Goal: Task Accomplishment & Management: Complete application form

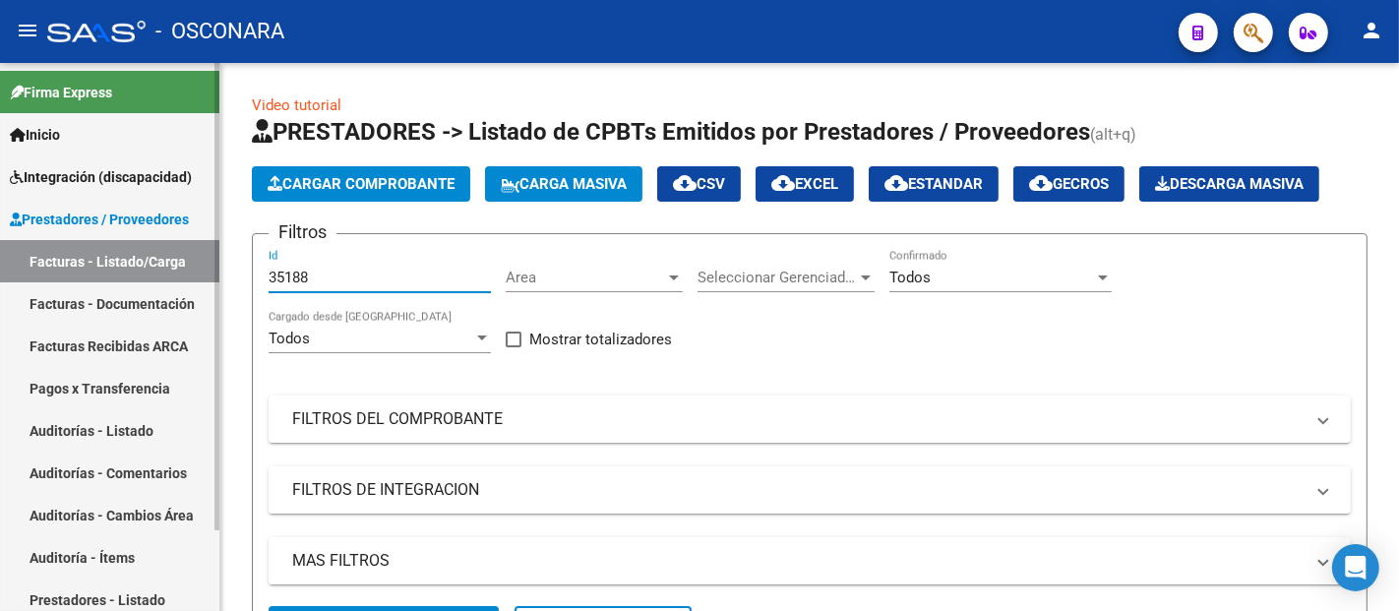
drag, startPoint x: 341, startPoint y: 279, endPoint x: 214, endPoint y: 271, distance: 128.2
click at [217, 271] on mat-sidenav-container "Firma Express Inicio Instructivos Contacto OS Integración (discapacidad) Certif…" at bounding box center [699, 337] width 1399 height 548
paste input "2201"
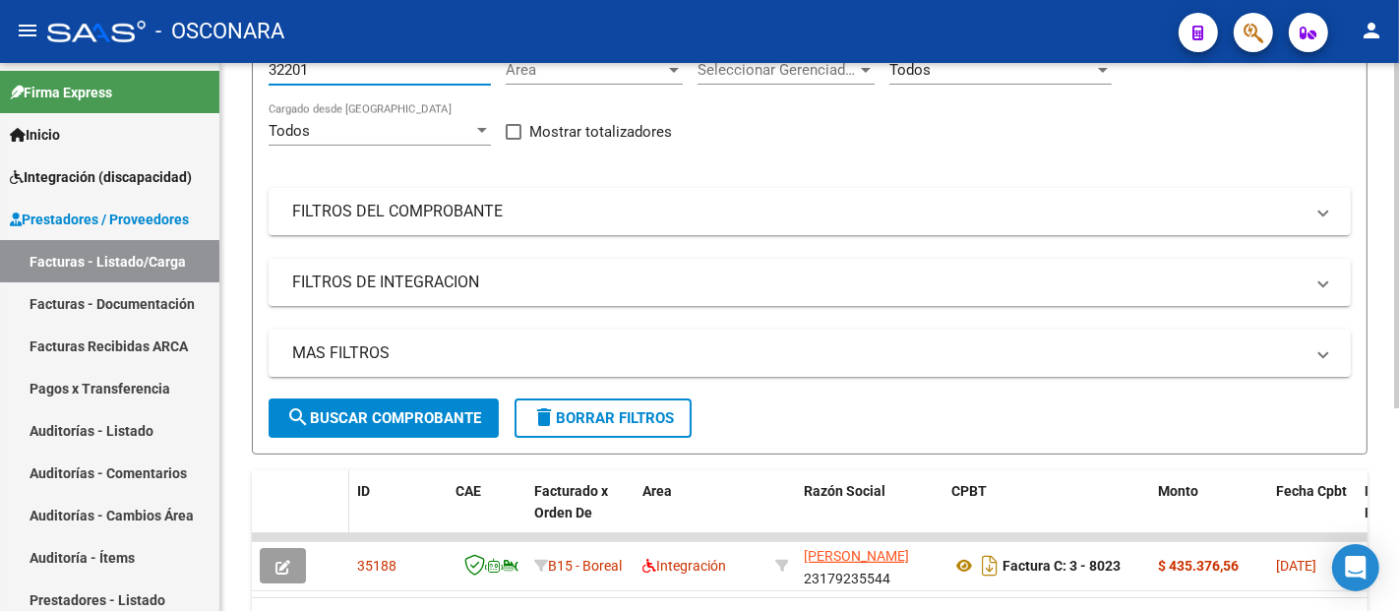
scroll to position [321, 0]
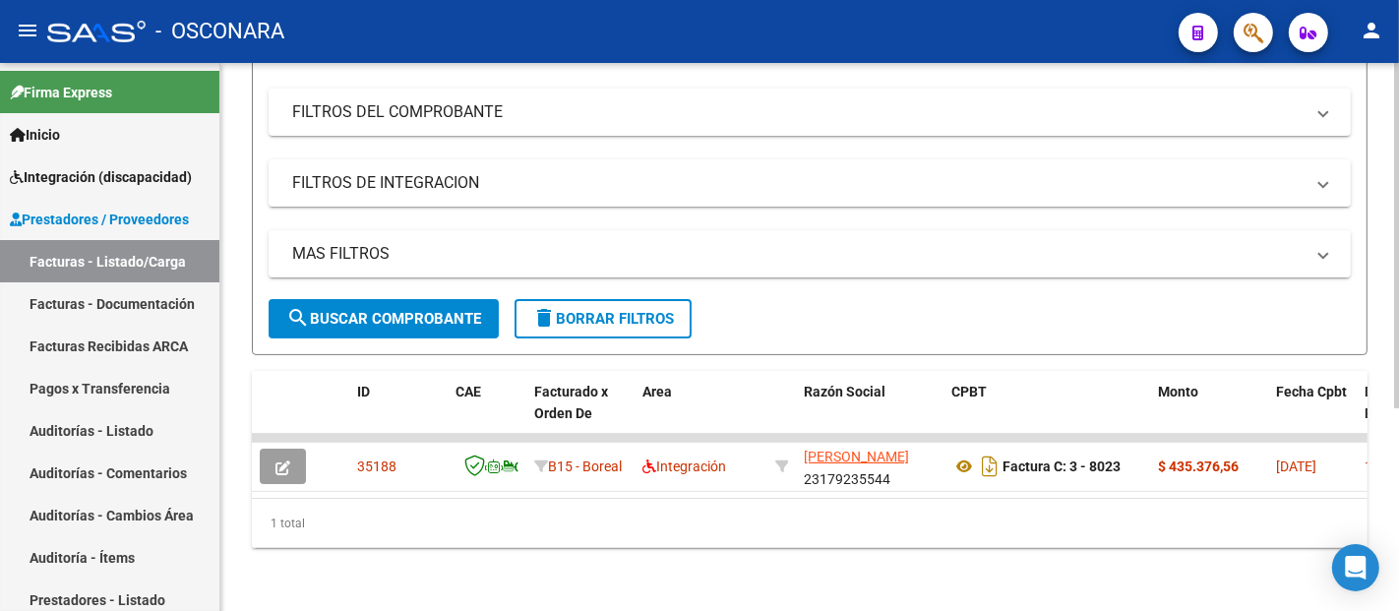
type input "32201"
click at [430, 310] on span "search Buscar Comprobante" at bounding box center [383, 319] width 195 height 18
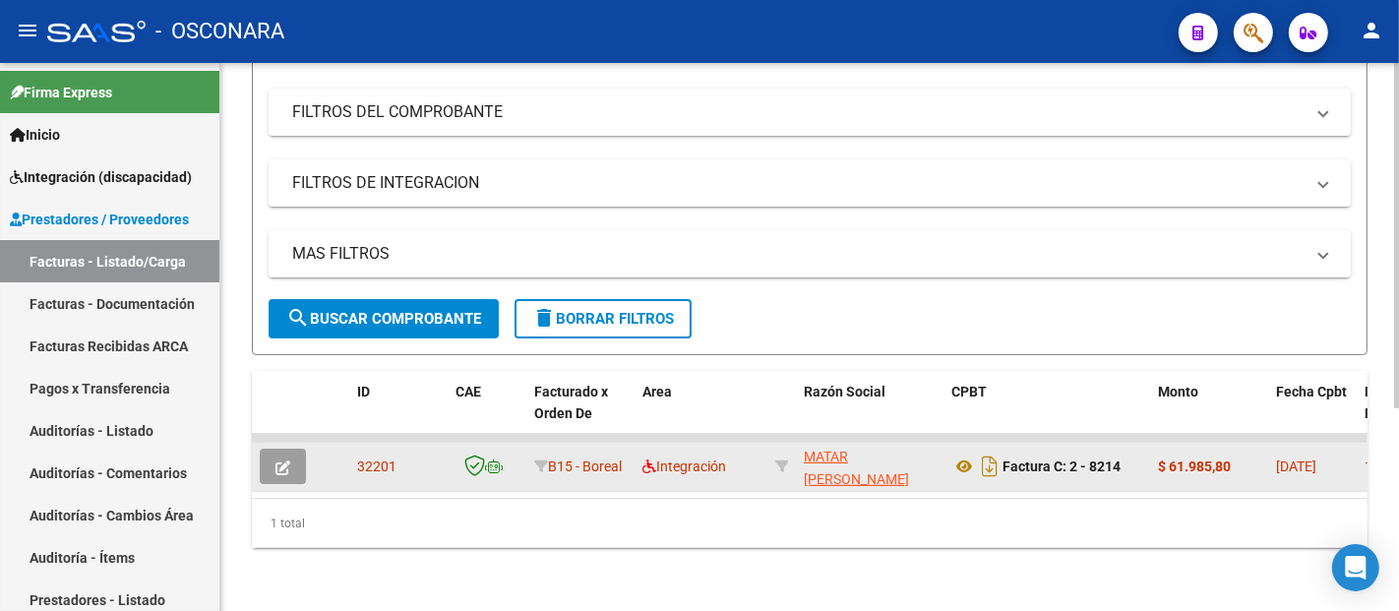
click at [292, 449] on button "button" at bounding box center [283, 466] width 46 height 35
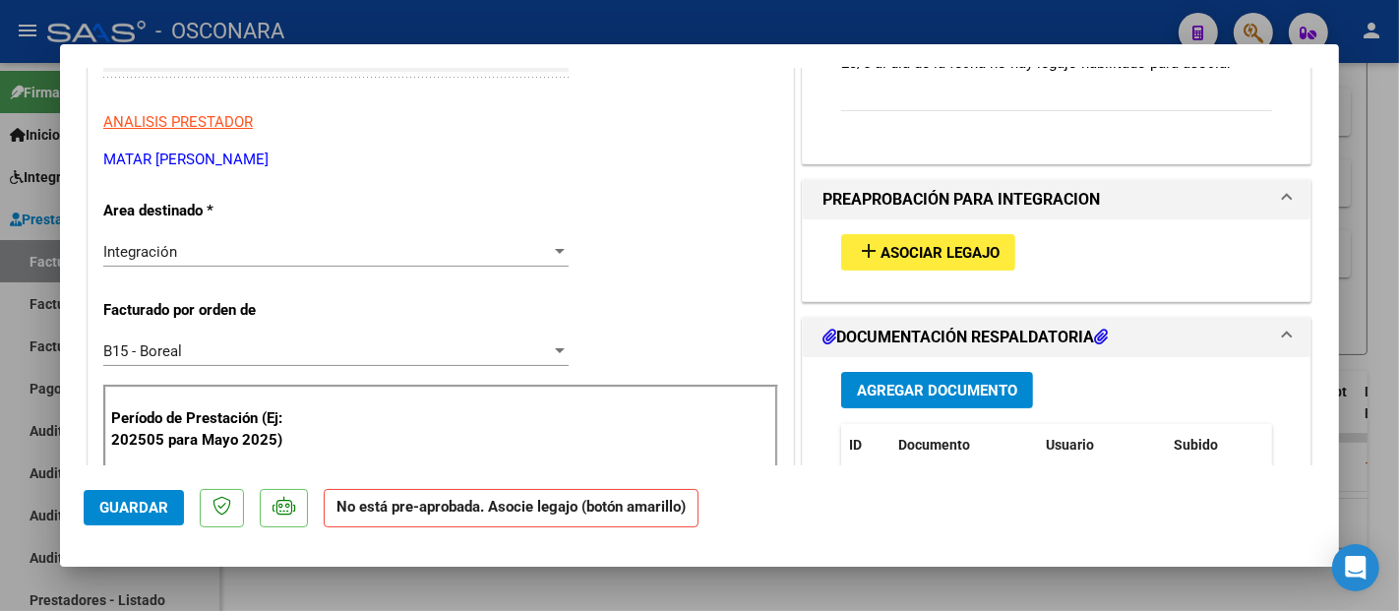
scroll to position [328, 0]
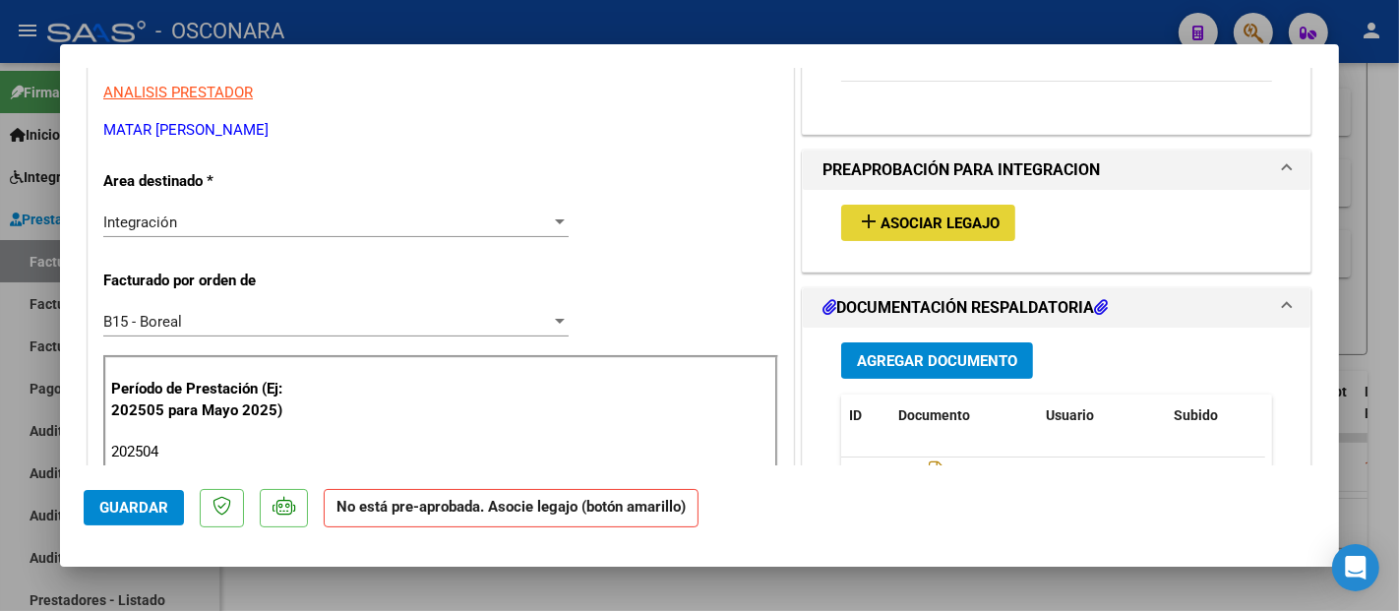
click at [940, 231] on button "add Asociar Legajo" at bounding box center [928, 223] width 174 height 36
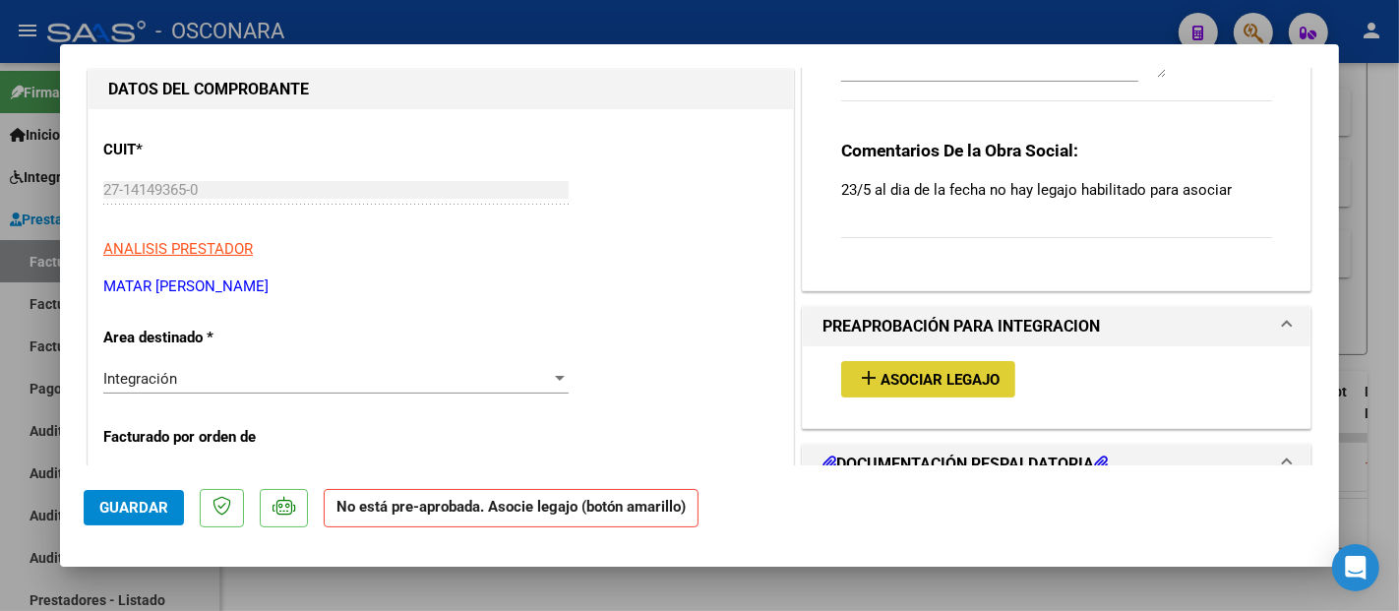
scroll to position [0, 0]
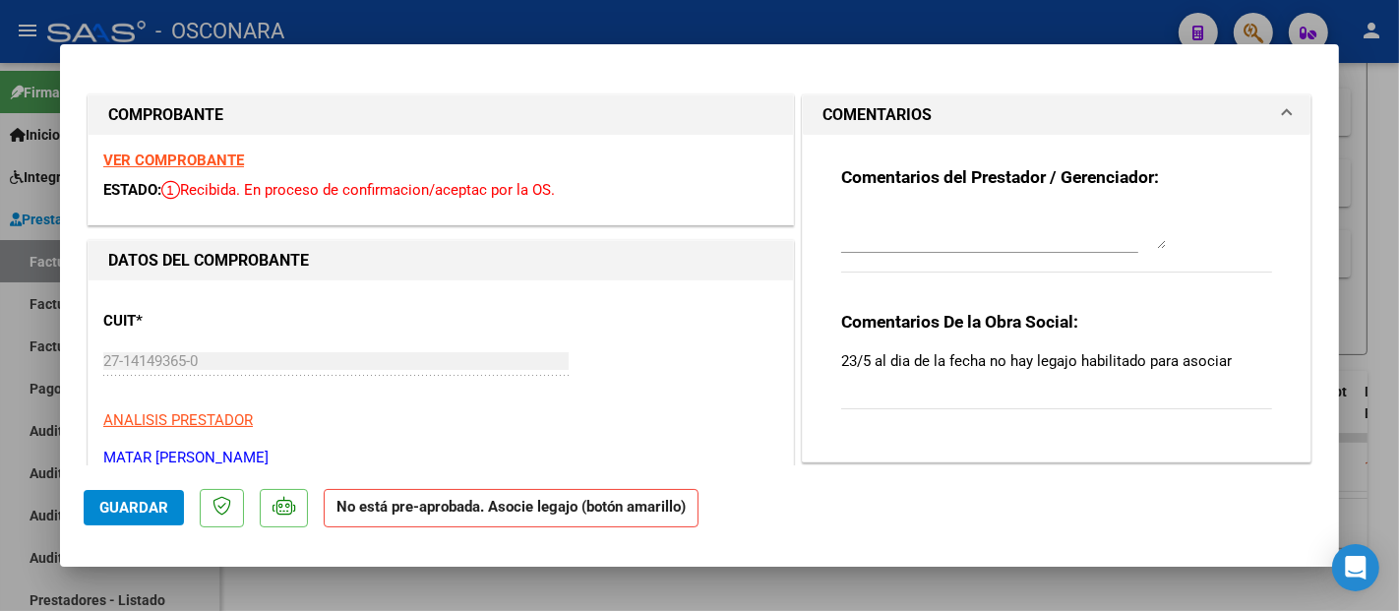
click at [199, 157] on strong "VER COMPROBANTE" at bounding box center [173, 161] width 141 height 18
type input "$ 0,00"
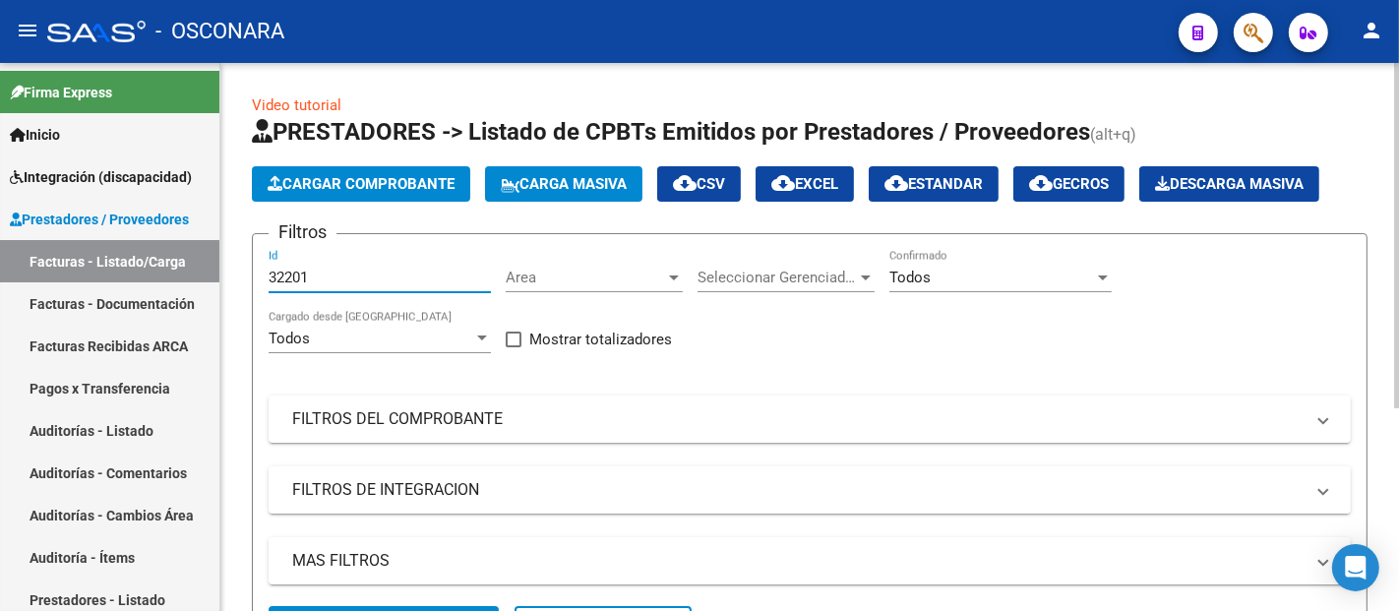
drag, startPoint x: 316, startPoint y: 274, endPoint x: 250, endPoint y: 278, distance: 66.1
click at [250, 278] on div "Video tutorial PRESTADORES -> Listado de CPBTs Emitidos por Prestadores / Prove…" at bounding box center [809, 490] width 1179 height 855
paste input "number"
click at [340, 266] on div "Id" at bounding box center [380, 271] width 222 height 42
click at [352, 275] on input "Id" at bounding box center [380, 278] width 222 height 18
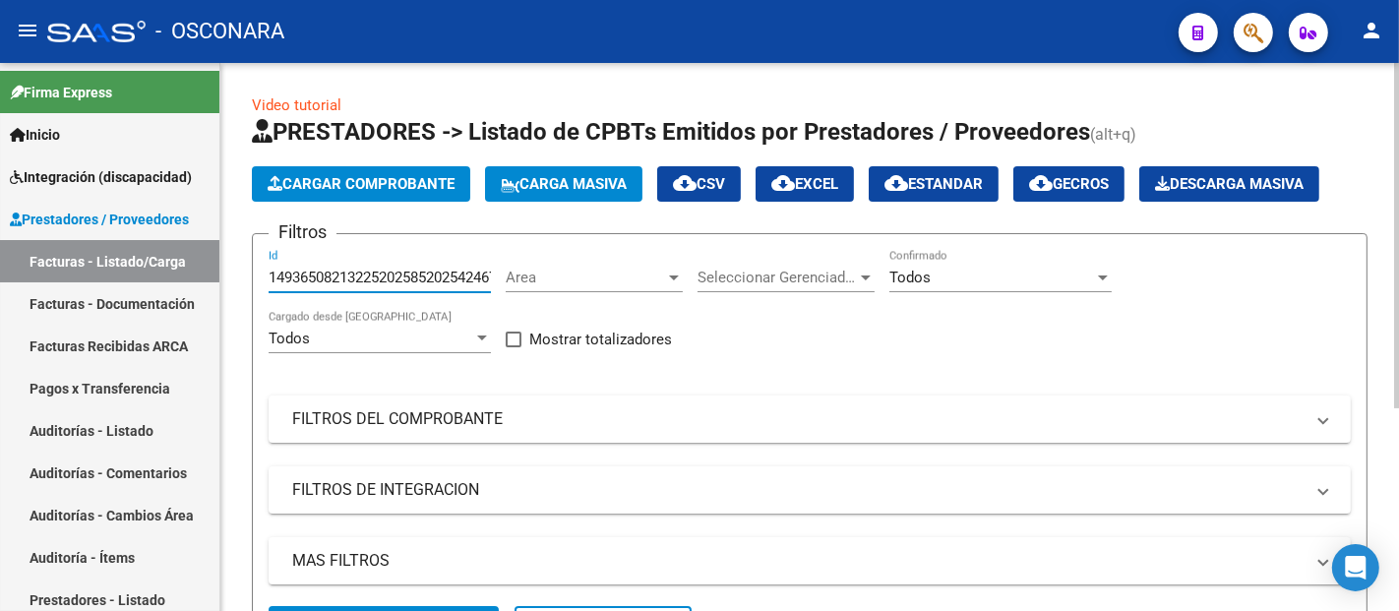
click at [454, 274] on input "14936508213225202585202542467611202504235" at bounding box center [380, 278] width 222 height 18
click at [465, 274] on input "2542467611202504235" at bounding box center [380, 278] width 222 height 18
type input "2"
paste input "32200"
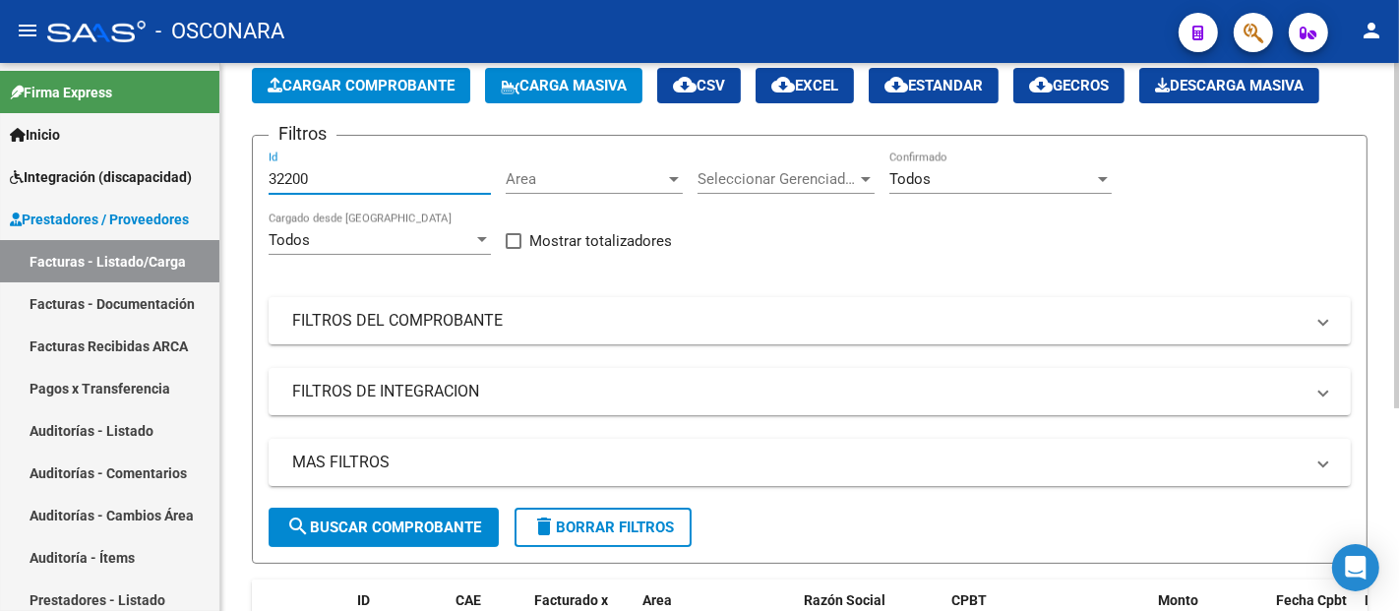
scroll to position [218, 0]
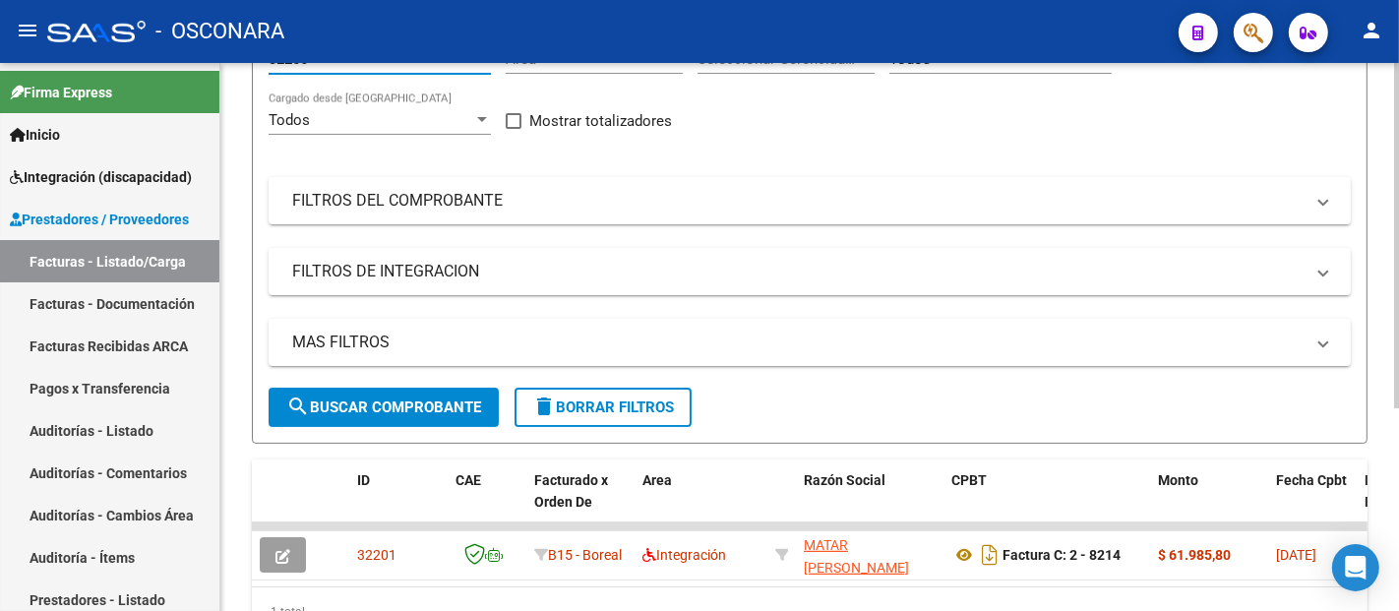
type input "32200"
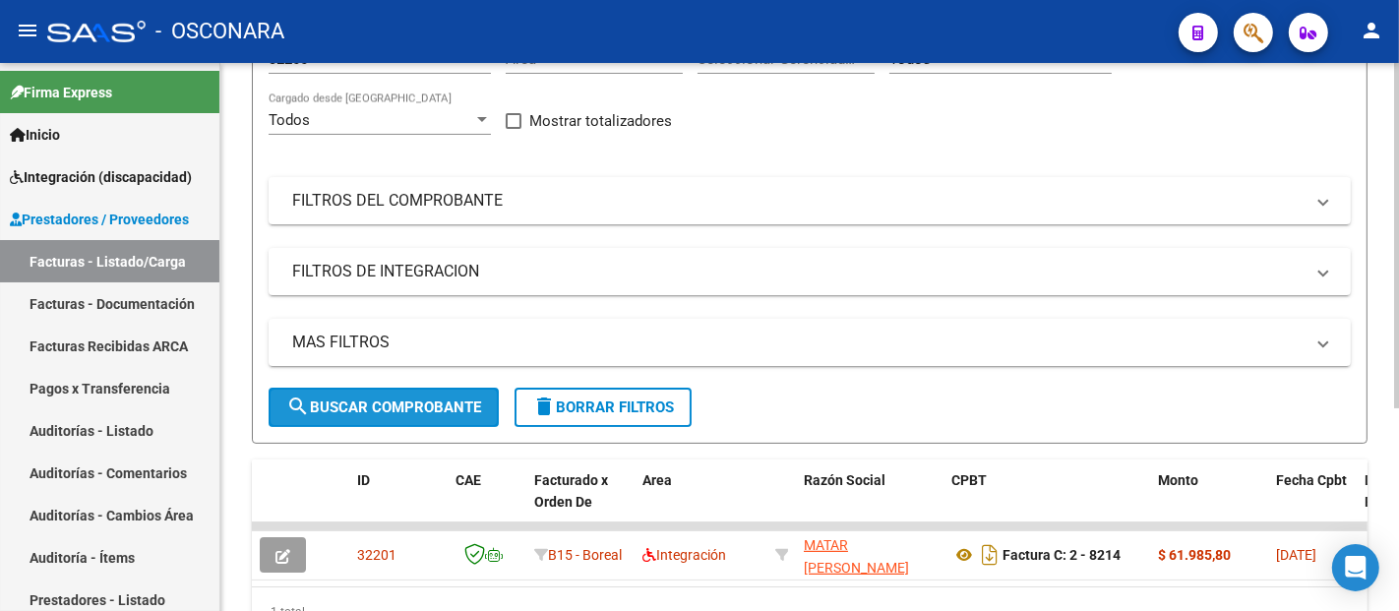
click at [374, 408] on span "search Buscar Comprobante" at bounding box center [383, 408] width 195 height 18
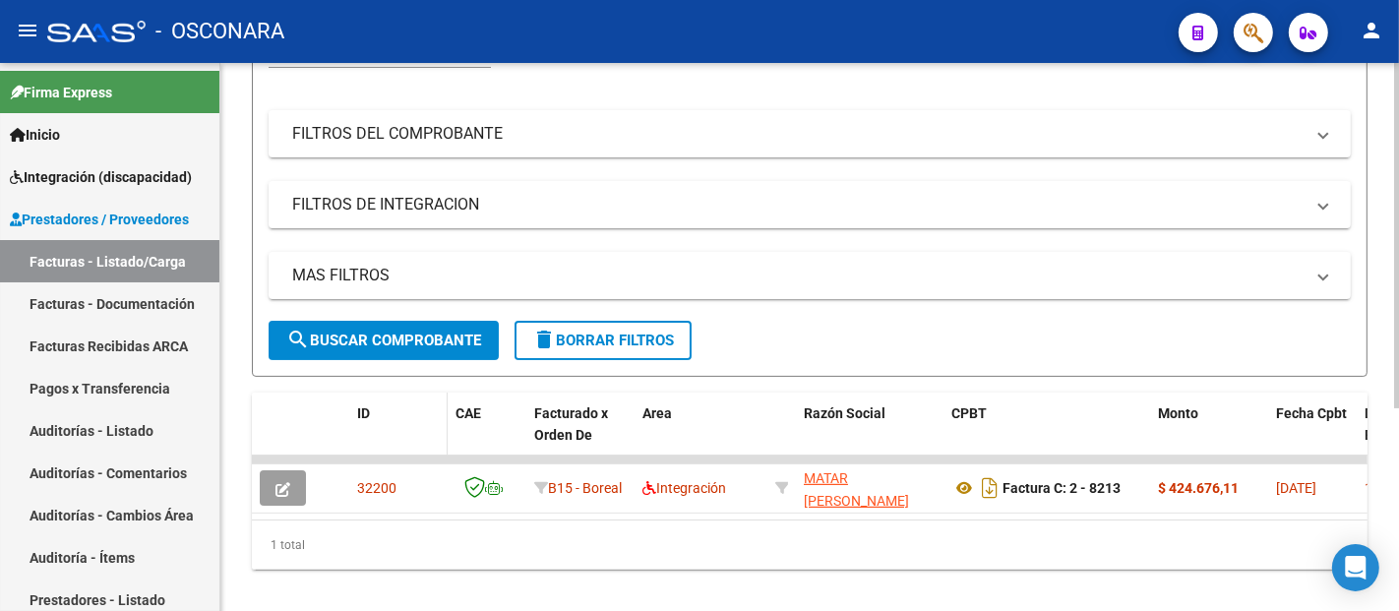
scroll to position [317, 0]
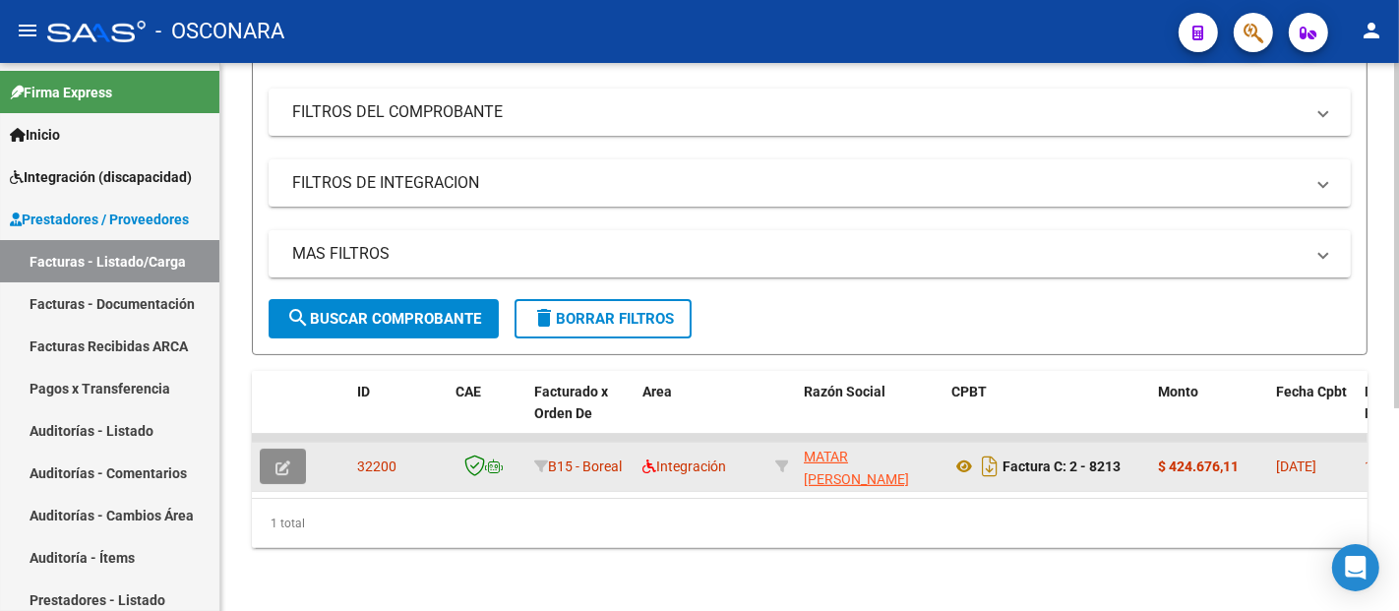
click at [281, 461] on icon "button" at bounding box center [283, 468] width 15 height 15
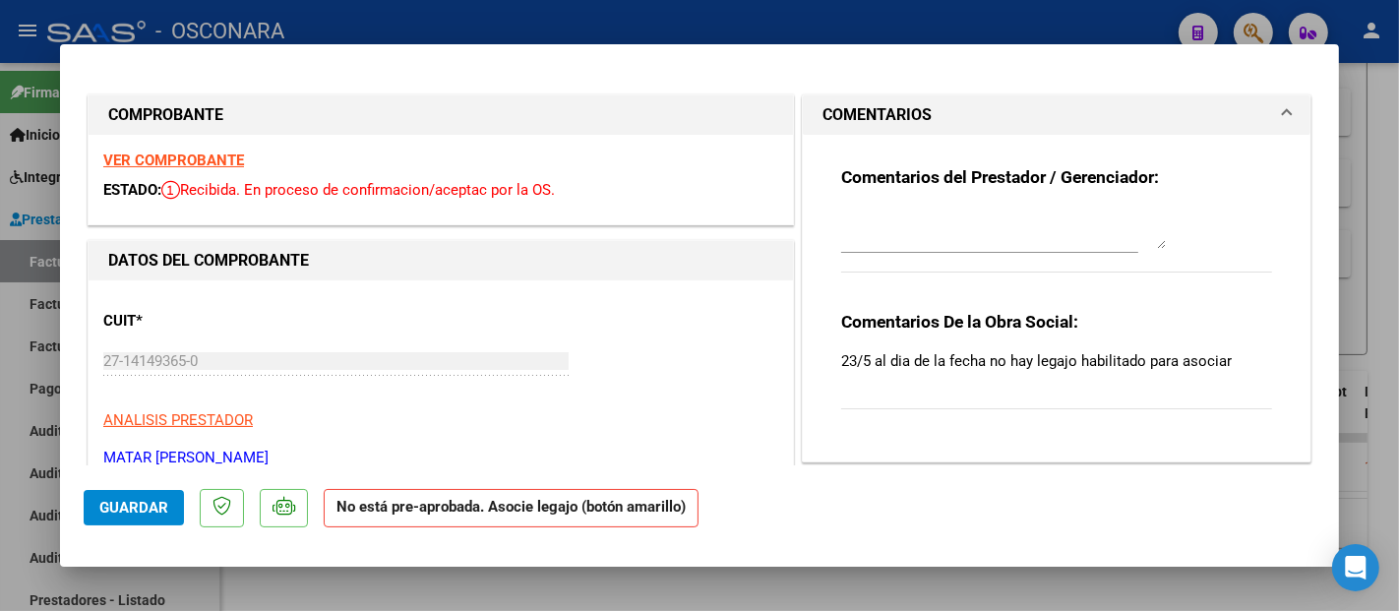
click at [227, 158] on strong "VER COMPROBANTE" at bounding box center [173, 161] width 141 height 18
type input "$ 0,00"
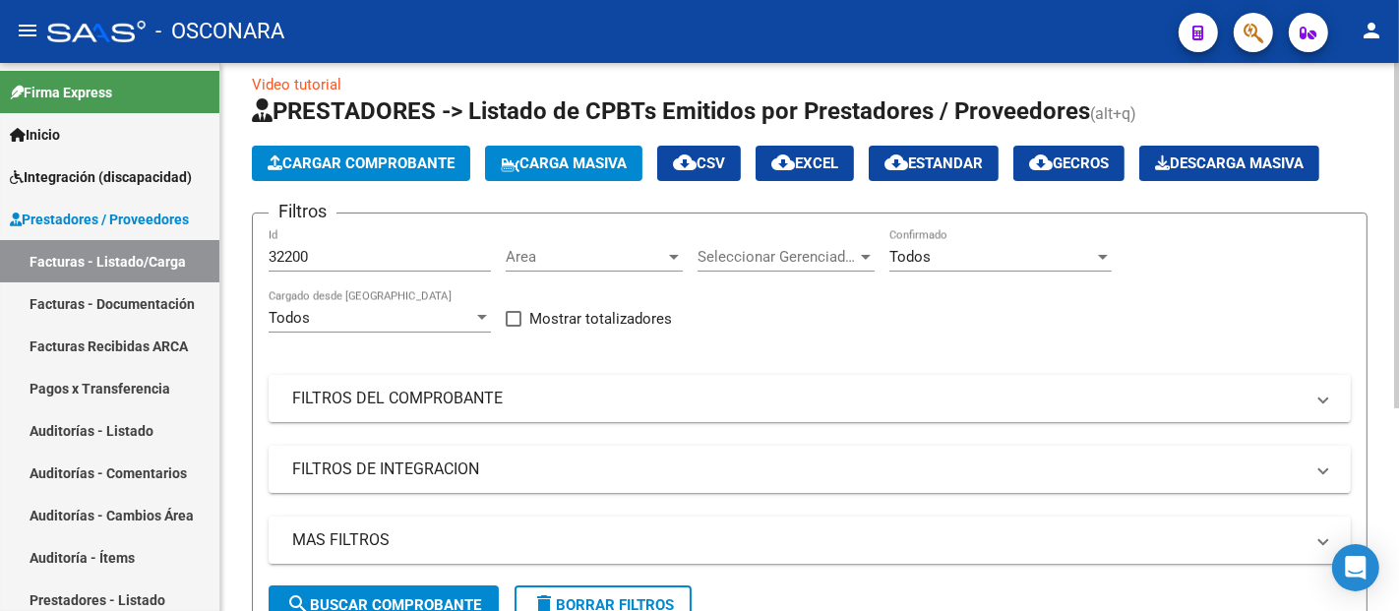
scroll to position [0, 0]
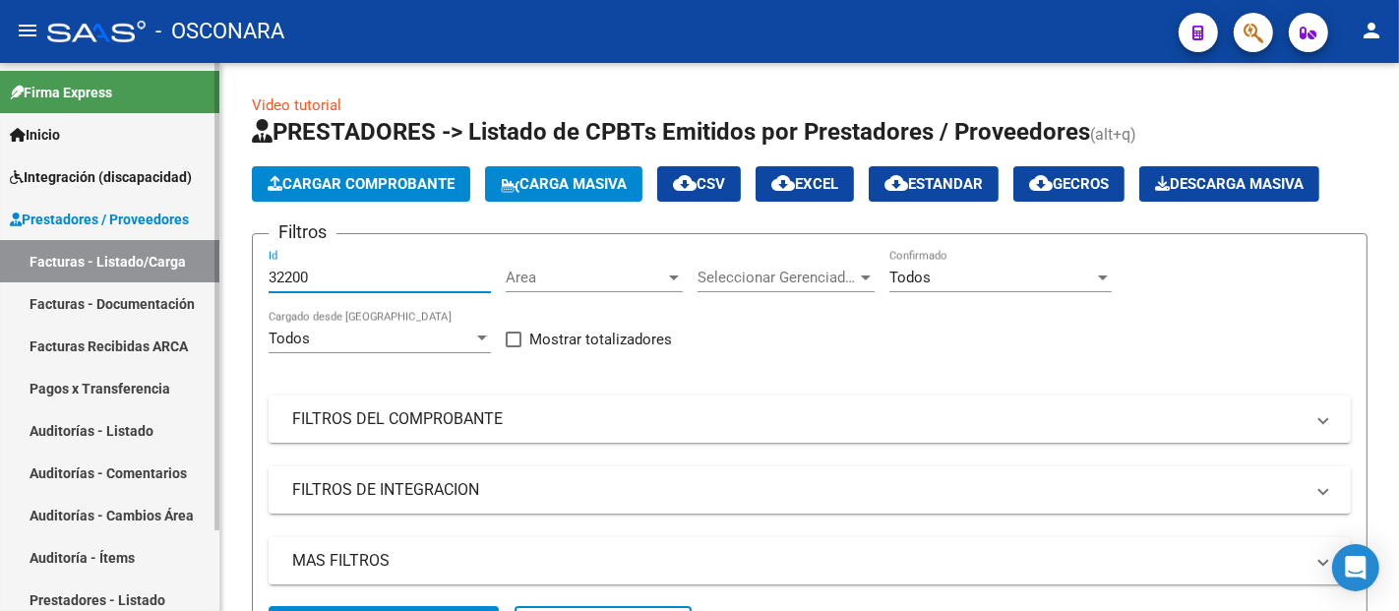
drag, startPoint x: 326, startPoint y: 279, endPoint x: 216, endPoint y: 284, distance: 110.3
click at [216, 284] on mat-sidenav-container "Firma Express Inicio Instructivos Contacto OS Integración (discapacidad) Certif…" at bounding box center [699, 337] width 1399 height 548
paste input "192"
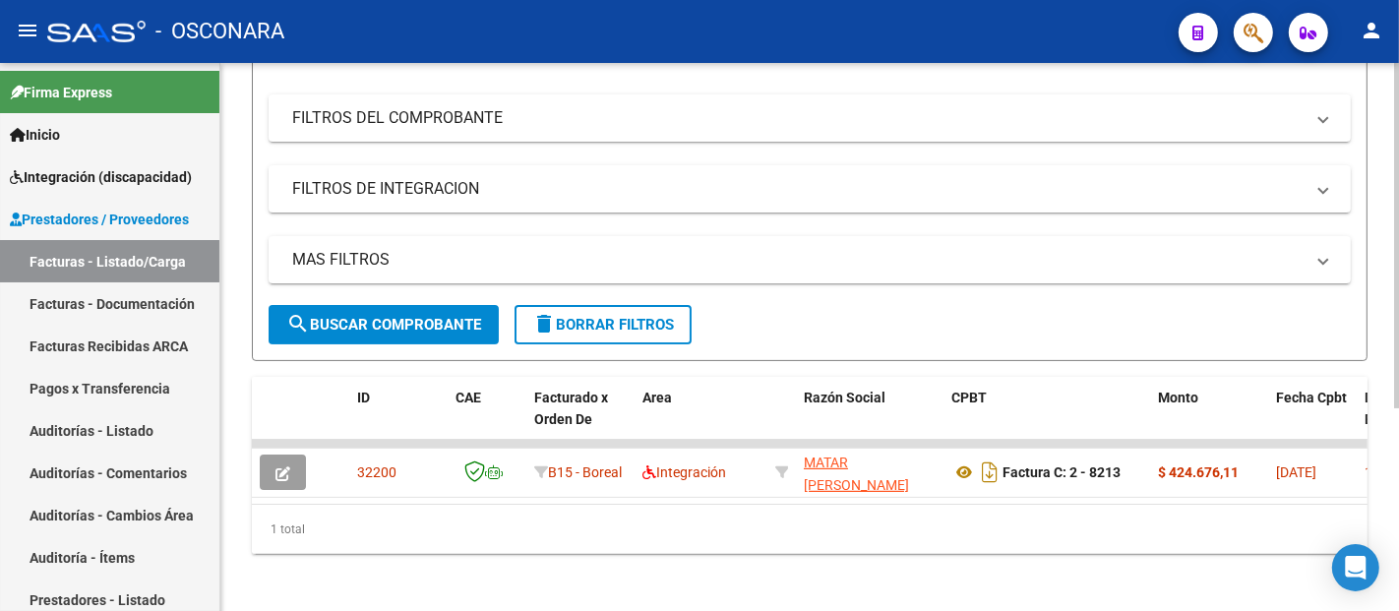
scroll to position [321, 0]
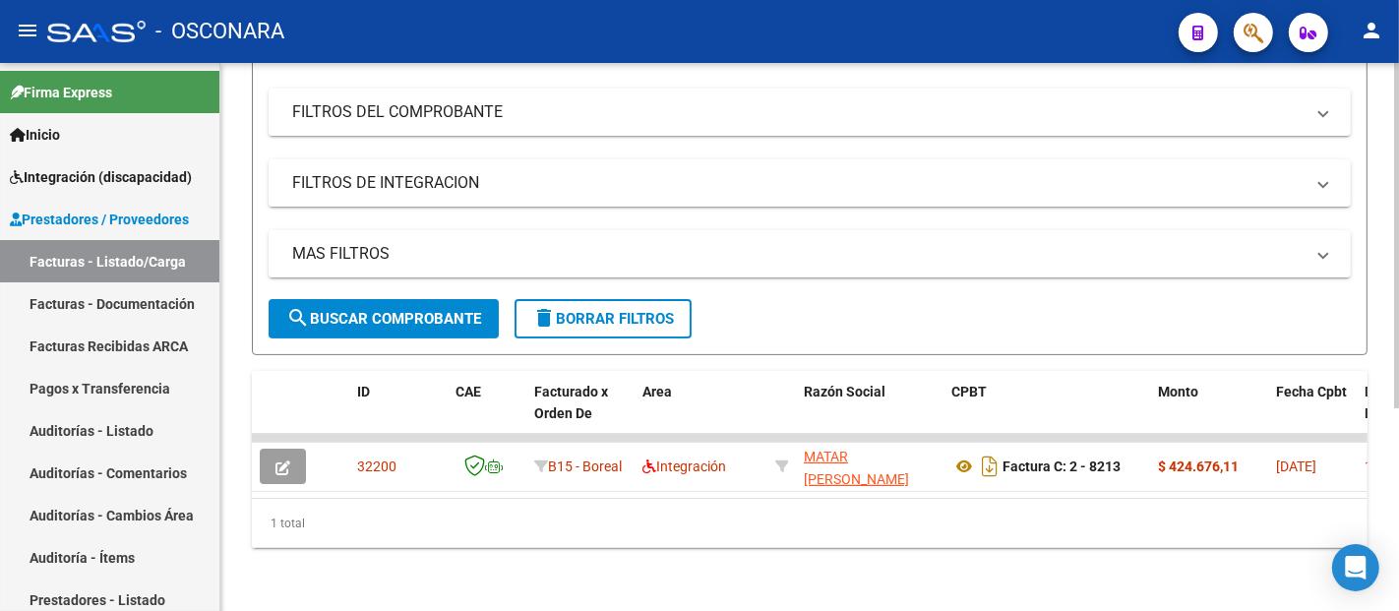
type input "32192"
click at [385, 310] on span "search Buscar Comprobante" at bounding box center [383, 319] width 195 height 18
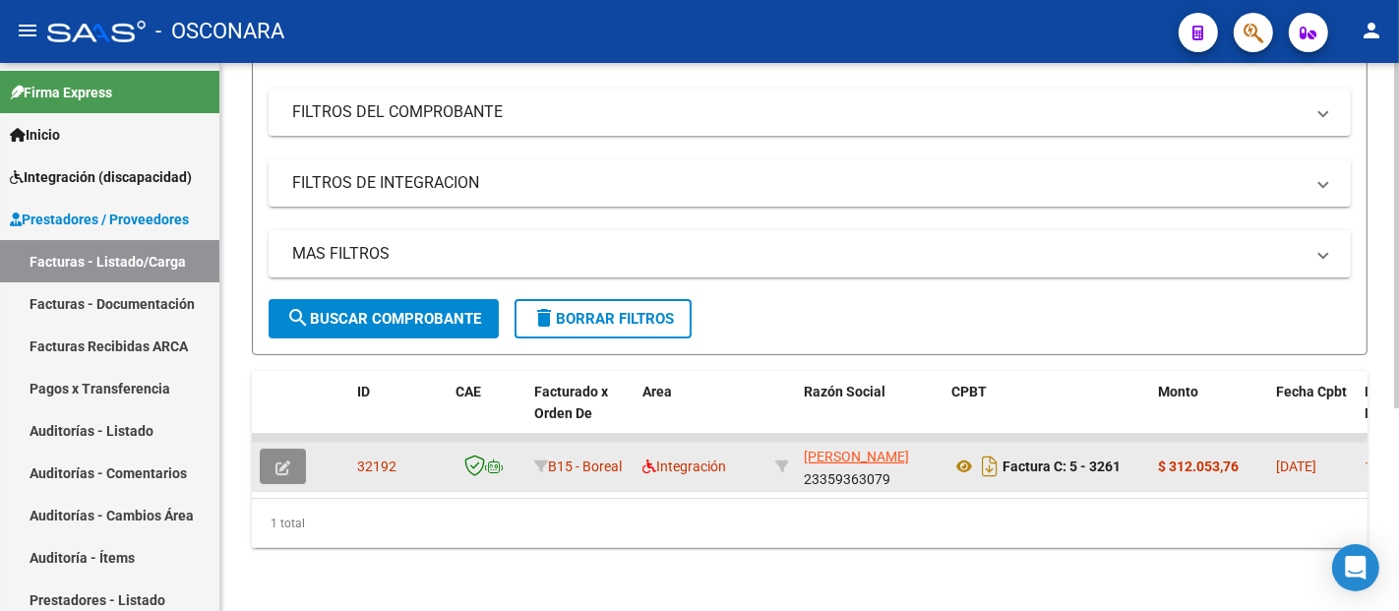
click at [283, 461] on icon "button" at bounding box center [283, 468] width 15 height 15
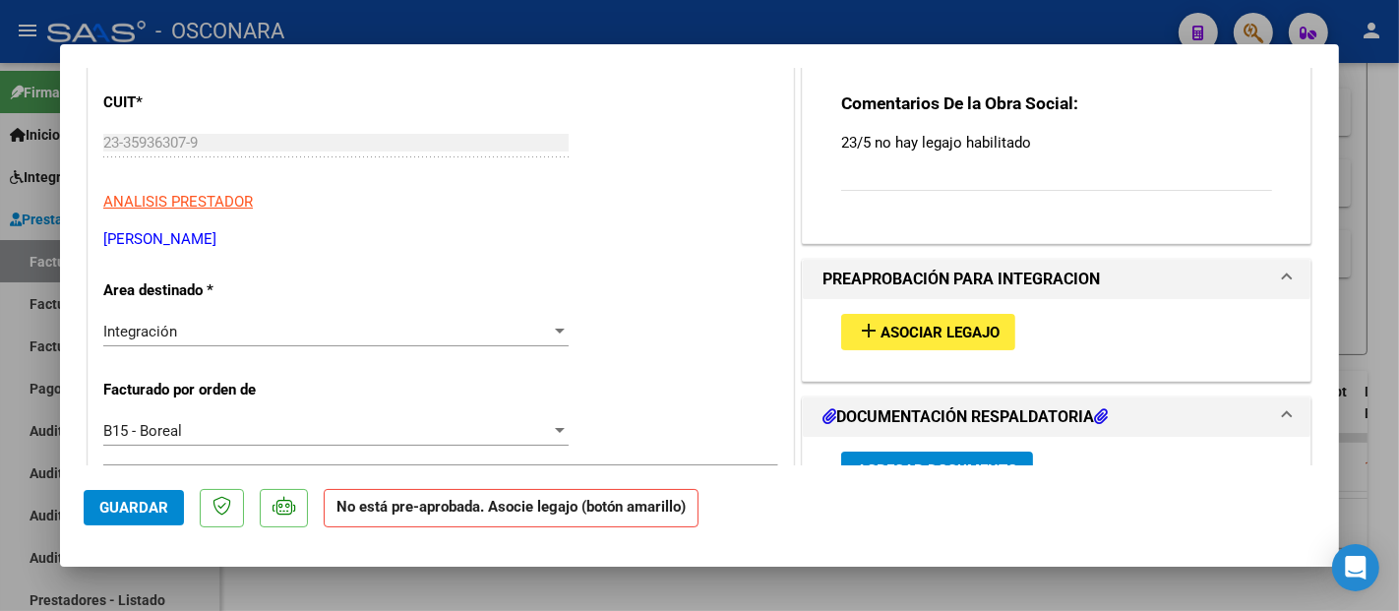
scroll to position [0, 0]
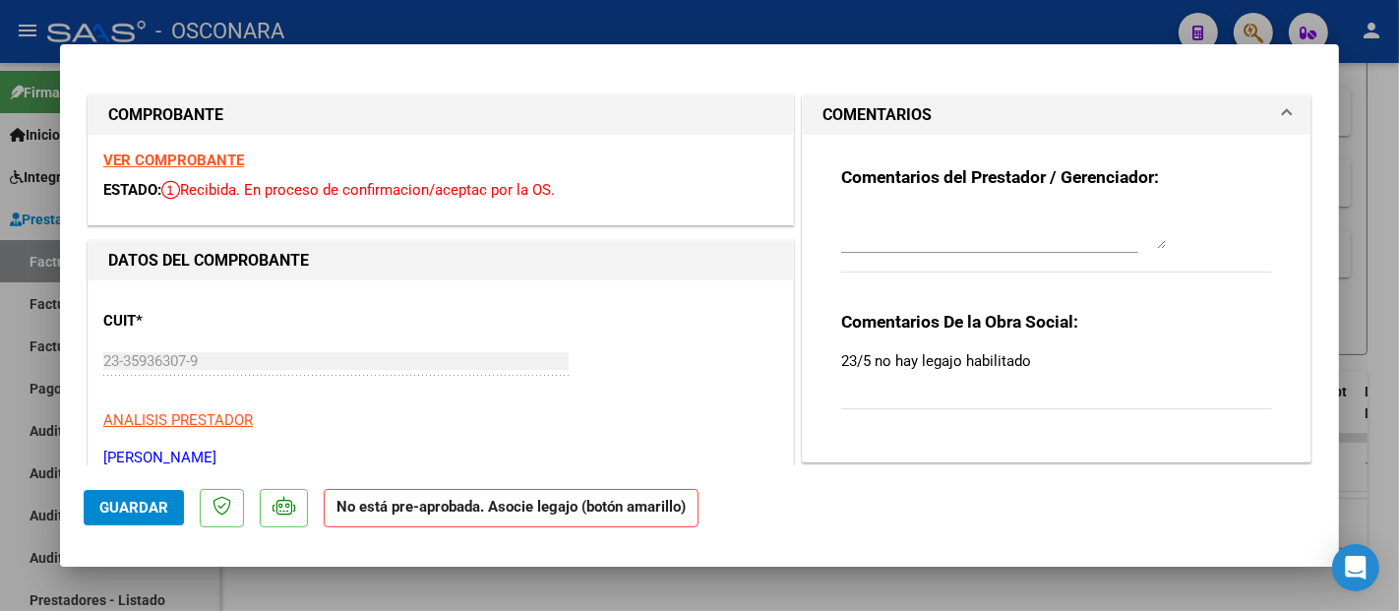
click at [190, 164] on strong "VER COMPROBANTE" at bounding box center [173, 161] width 141 height 18
type input "$ 0,00"
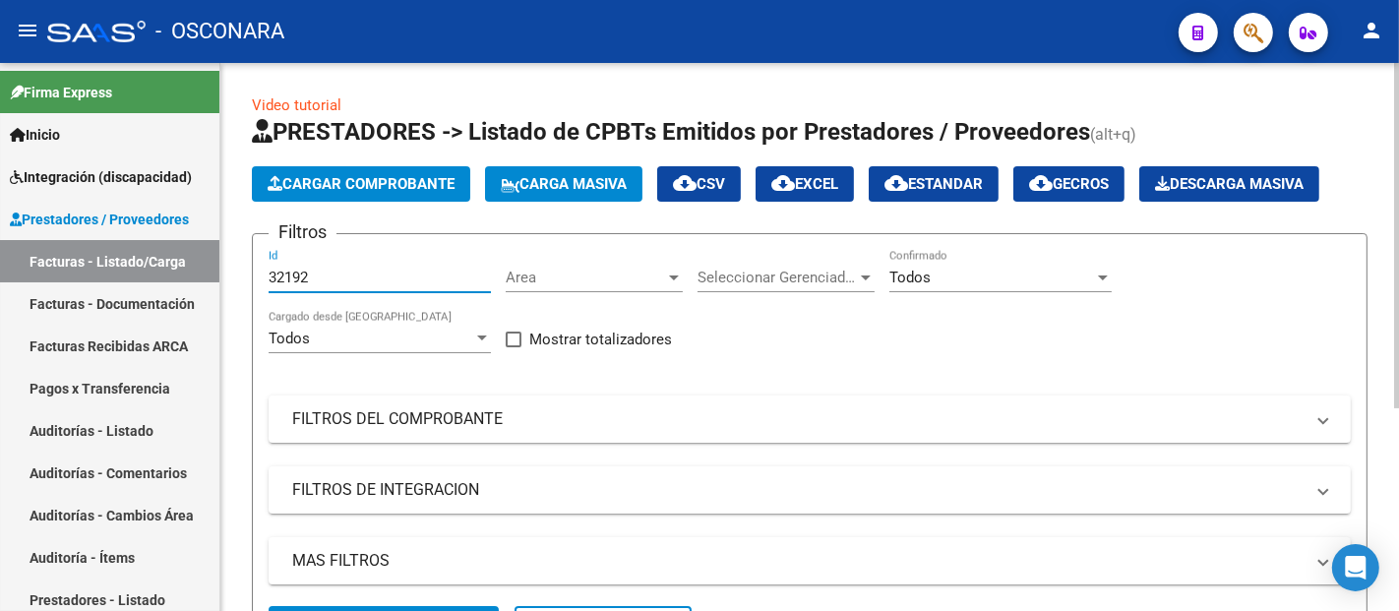
drag, startPoint x: 329, startPoint y: 280, endPoint x: 249, endPoint y: 278, distance: 79.8
click at [249, 278] on div "Video tutorial PRESTADORES -> Listado de CPBTs Emitidos por Prestadores / Prove…" at bounding box center [809, 490] width 1179 height 855
paste input "80"
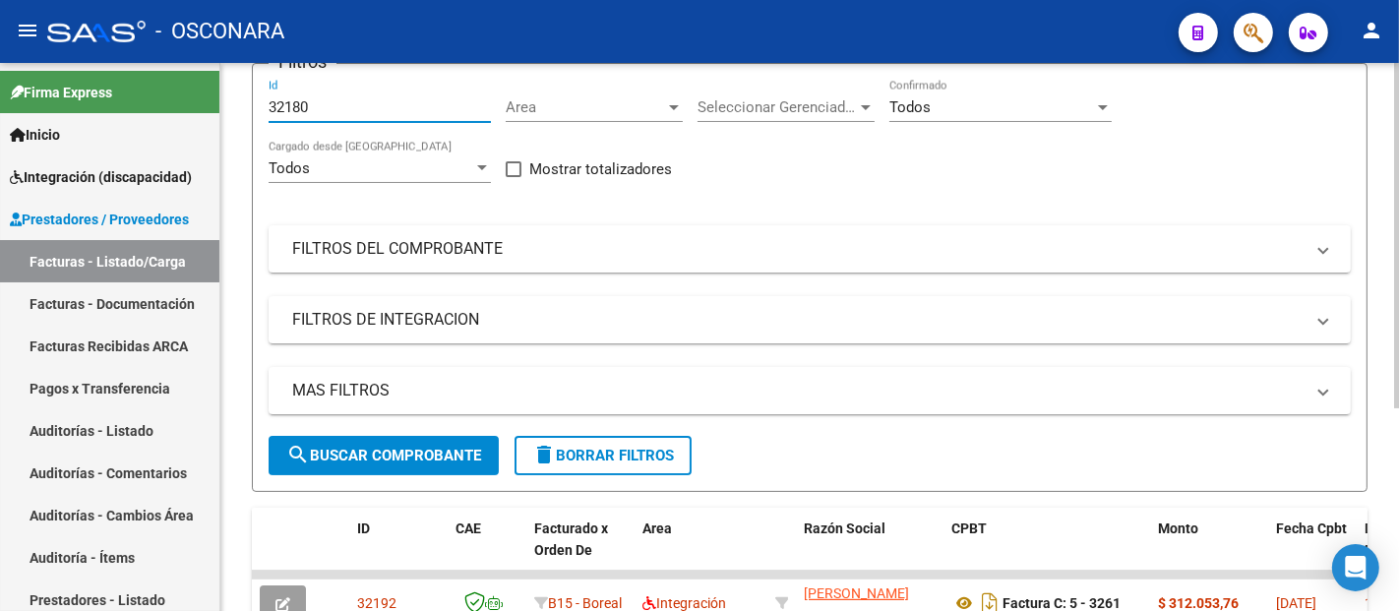
scroll to position [218, 0]
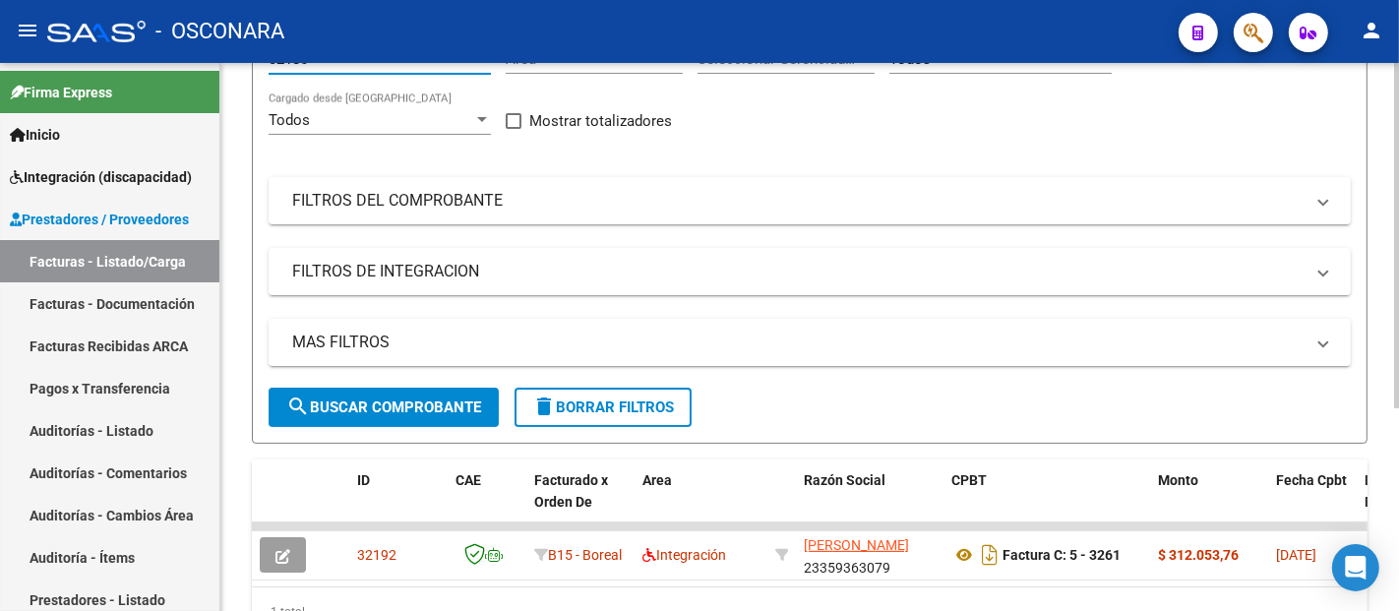
type input "32180"
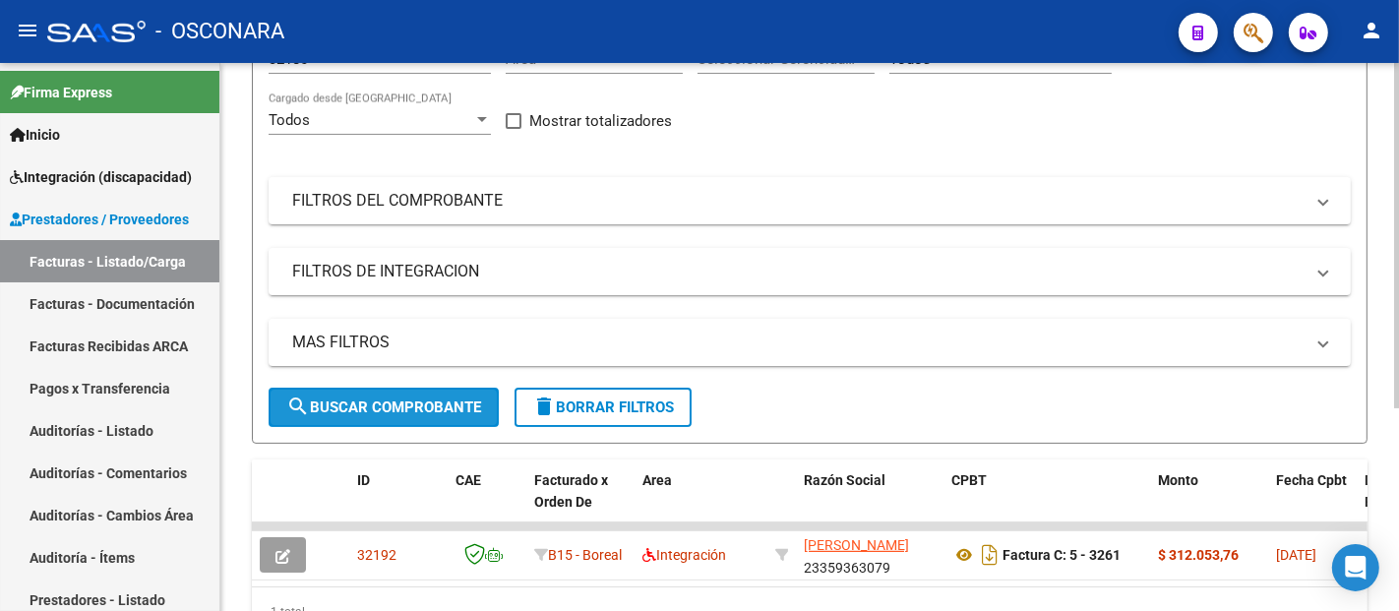
click at [337, 402] on span "search Buscar Comprobante" at bounding box center [383, 408] width 195 height 18
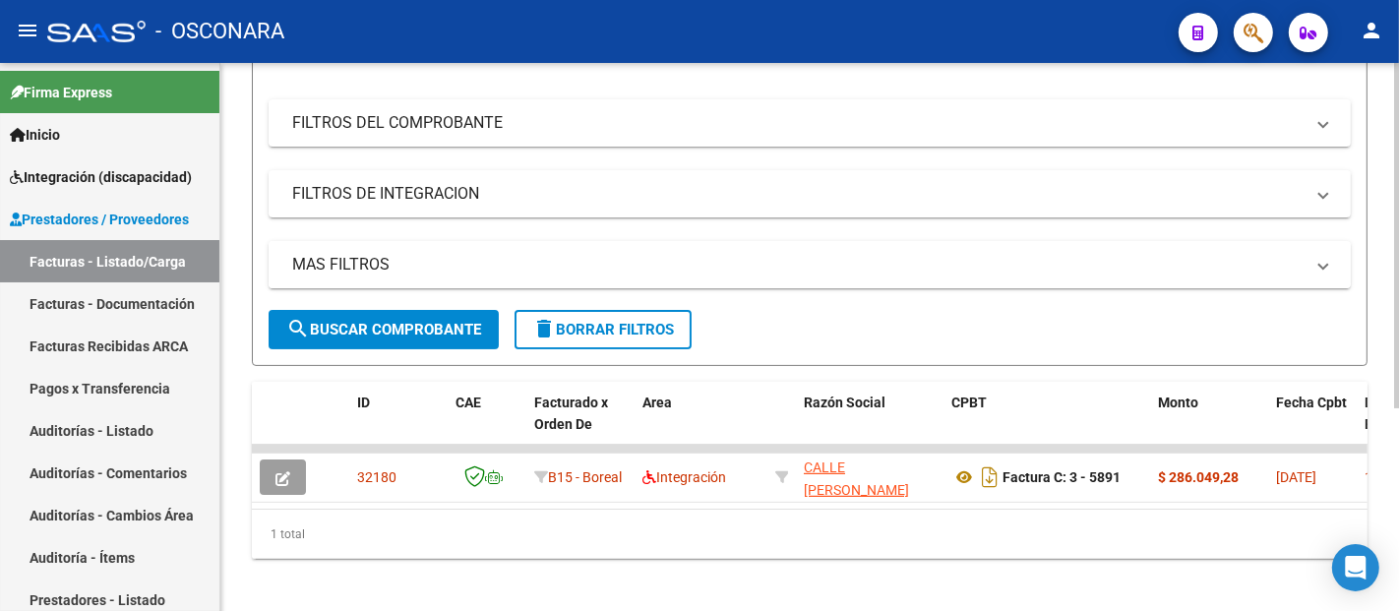
scroll to position [321, 0]
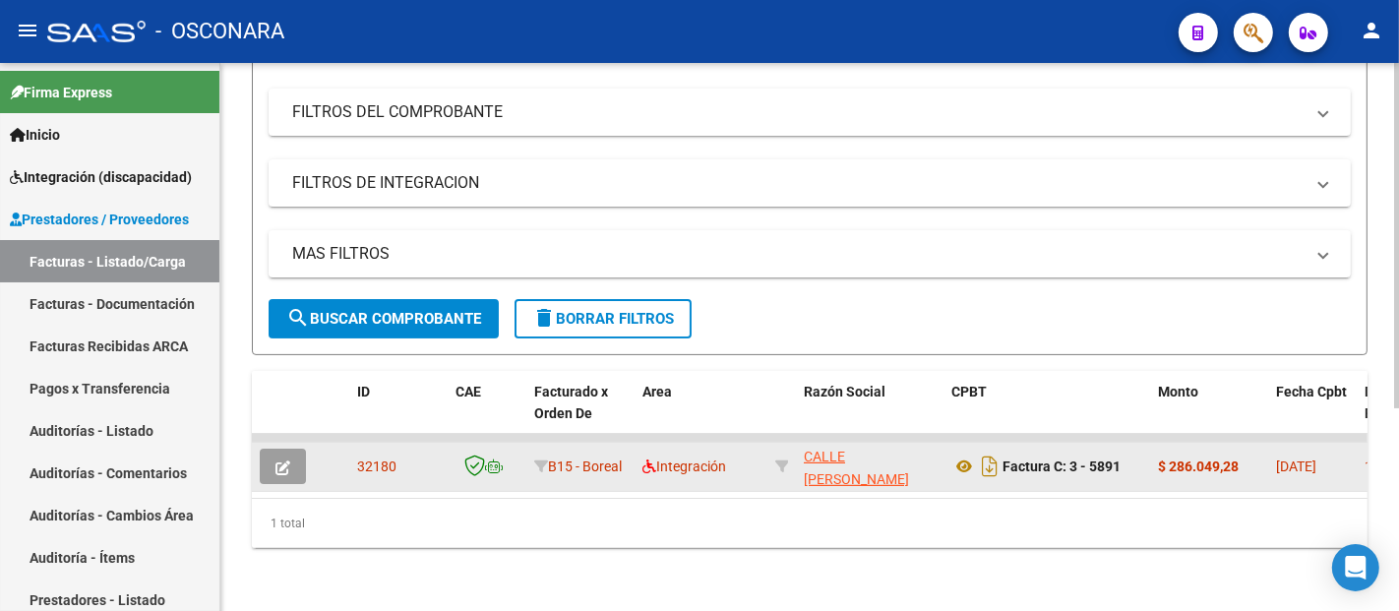
click at [280, 461] on icon "button" at bounding box center [283, 468] width 15 height 15
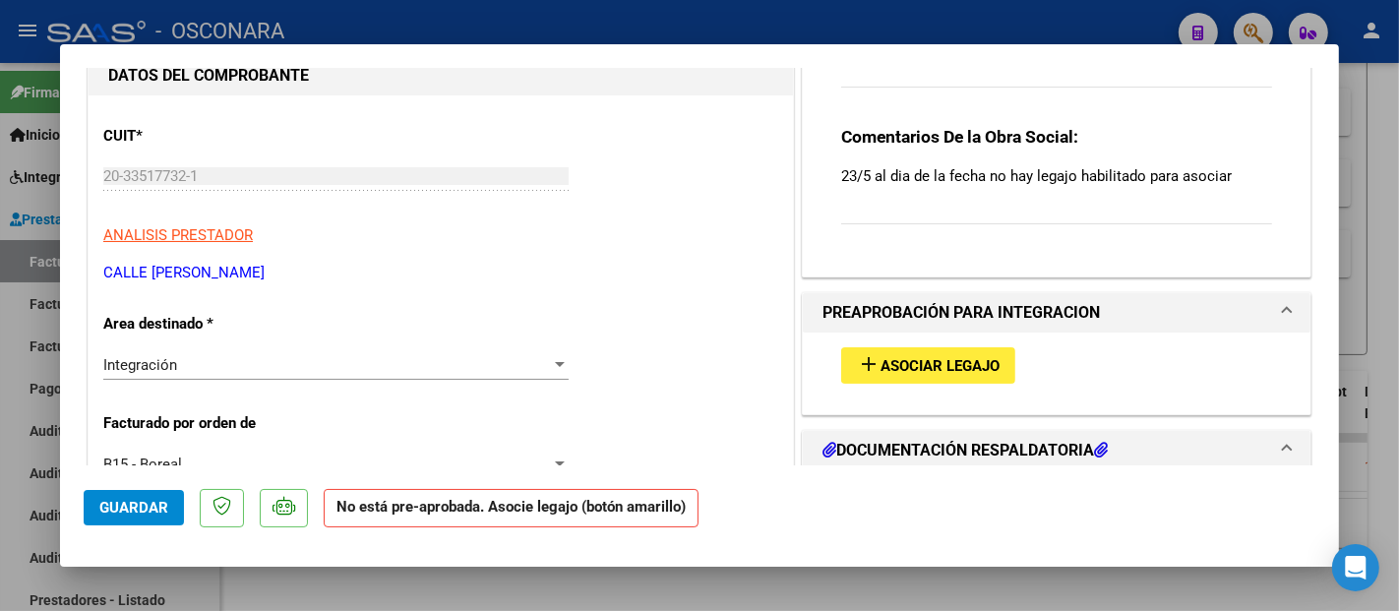
scroll to position [218, 0]
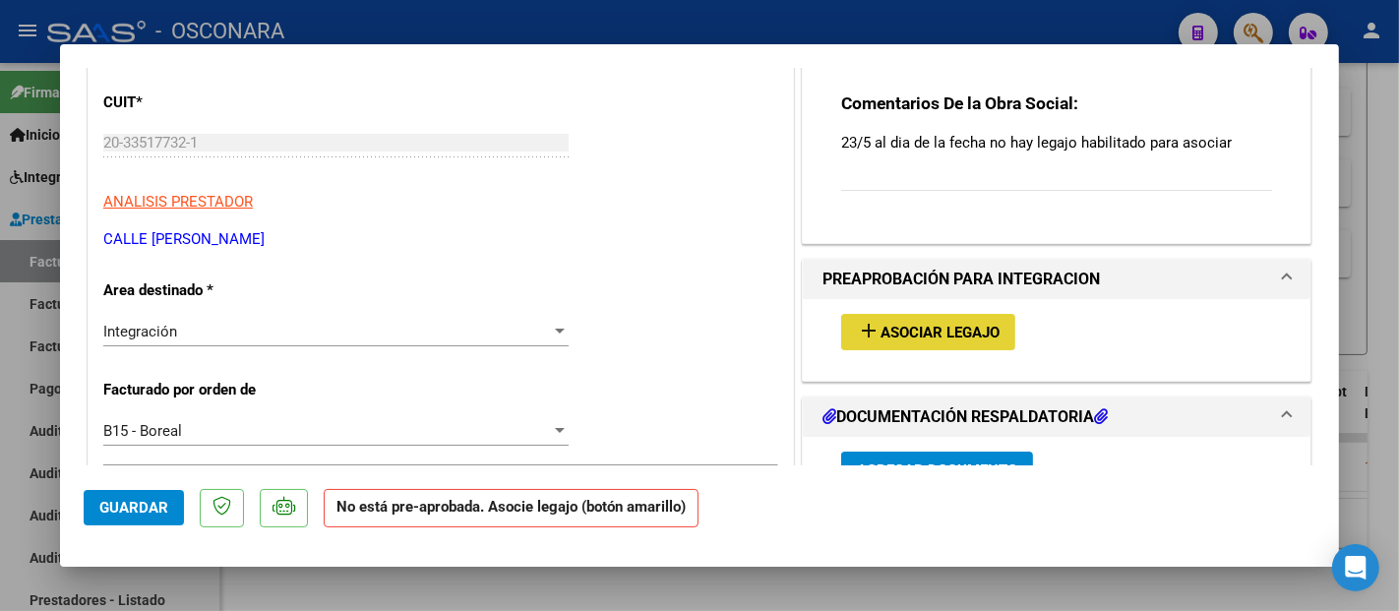
click at [947, 318] on button "add Asociar Legajo" at bounding box center [928, 332] width 174 height 36
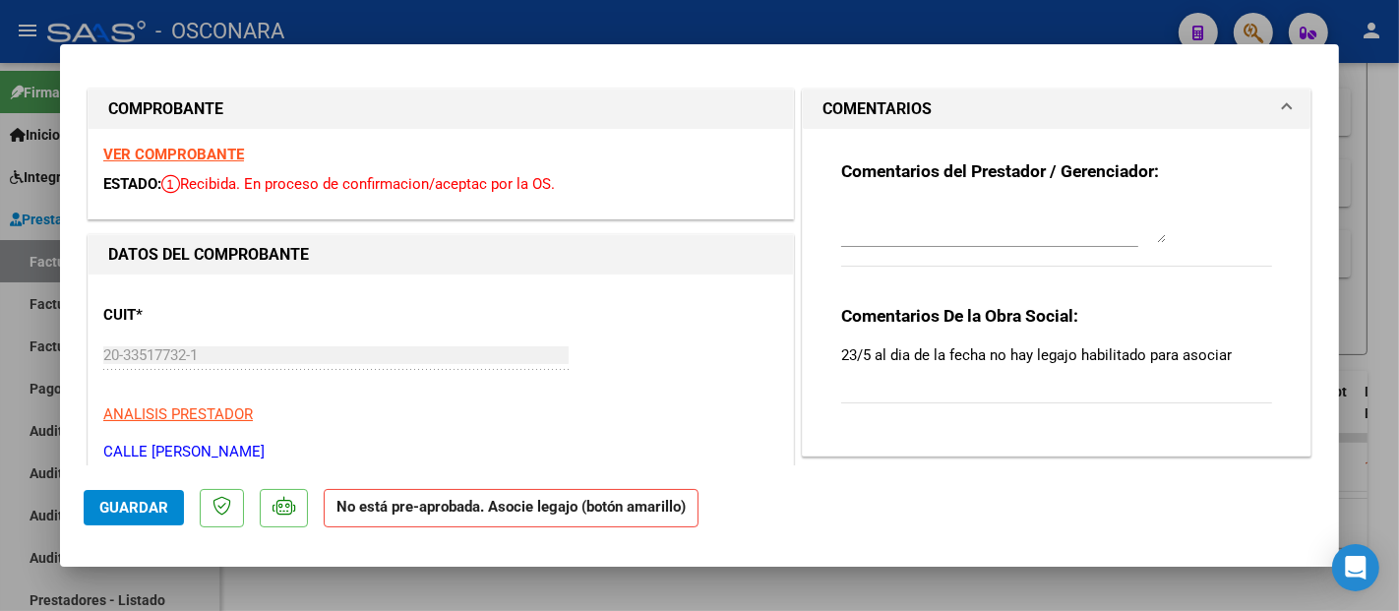
scroll to position [0, 0]
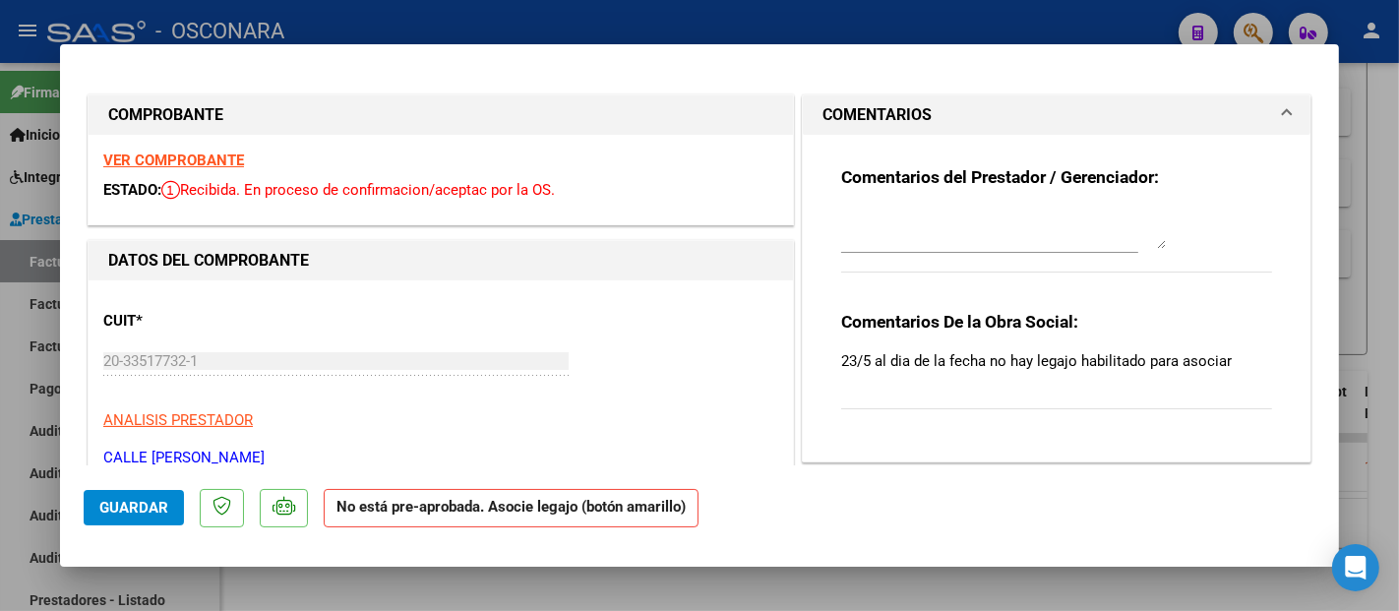
click at [161, 168] on strong "VER COMPROBANTE" at bounding box center [173, 161] width 141 height 18
type input "$ 0,00"
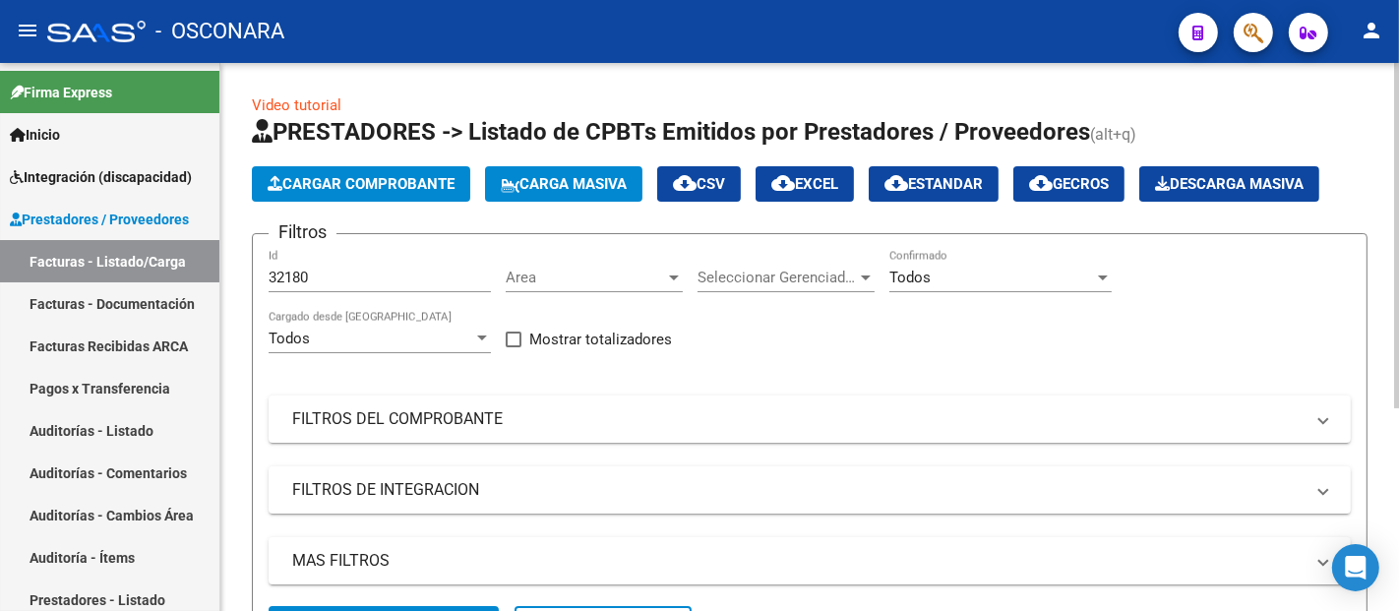
drag, startPoint x: 332, startPoint y: 287, endPoint x: 311, endPoint y: 287, distance: 20.7
click at [311, 287] on div "32180 Id" at bounding box center [380, 271] width 222 height 42
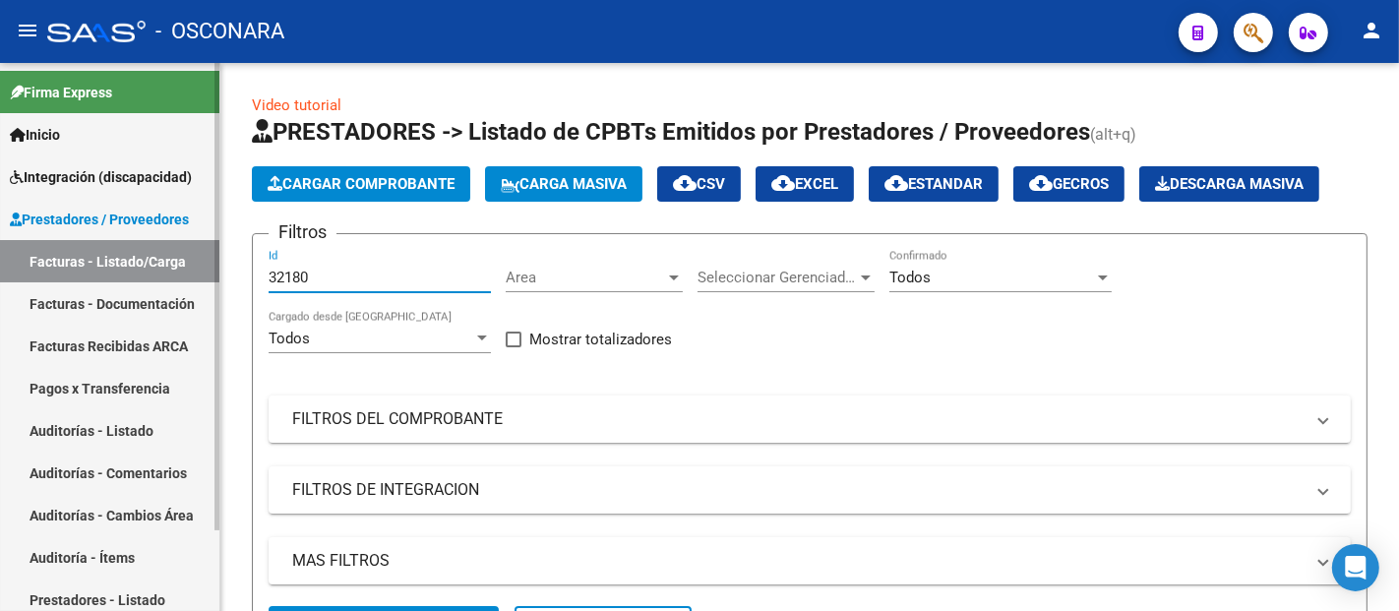
drag, startPoint x: 308, startPoint y: 272, endPoint x: 218, endPoint y: 276, distance: 89.6
click at [218, 276] on mat-sidenav-container "Firma Express Inicio Instructivos Contacto OS Integración (discapacidad) Certif…" at bounding box center [699, 337] width 1399 height 548
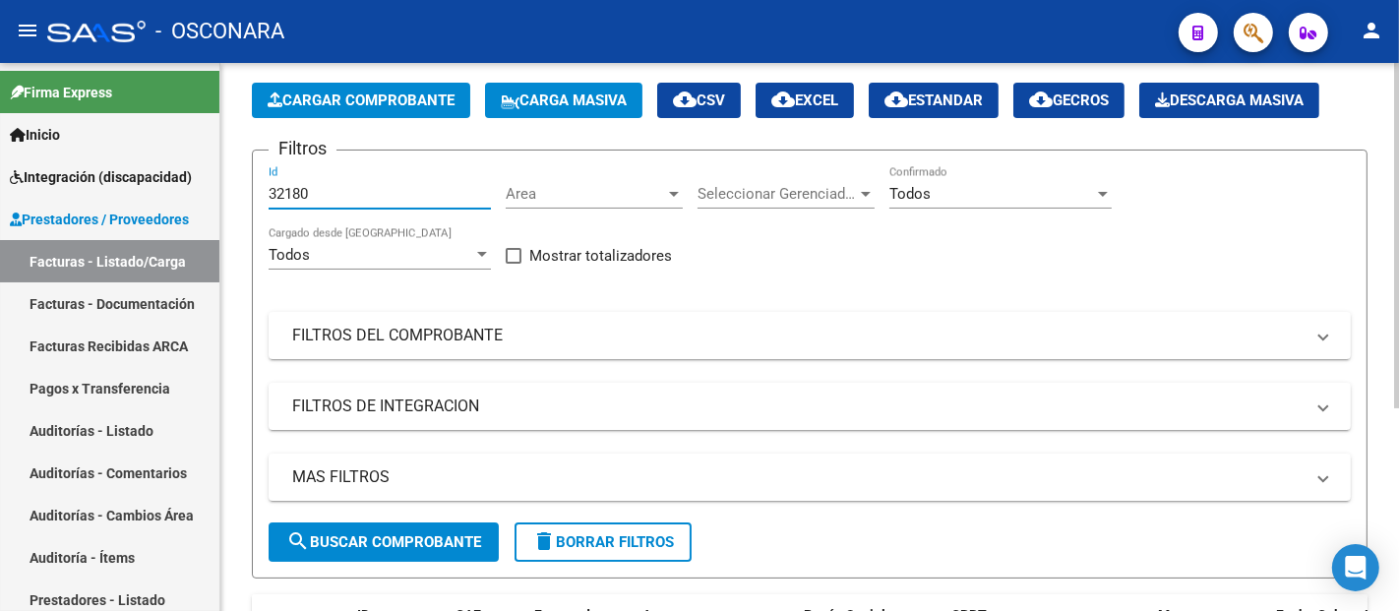
scroll to position [109, 0]
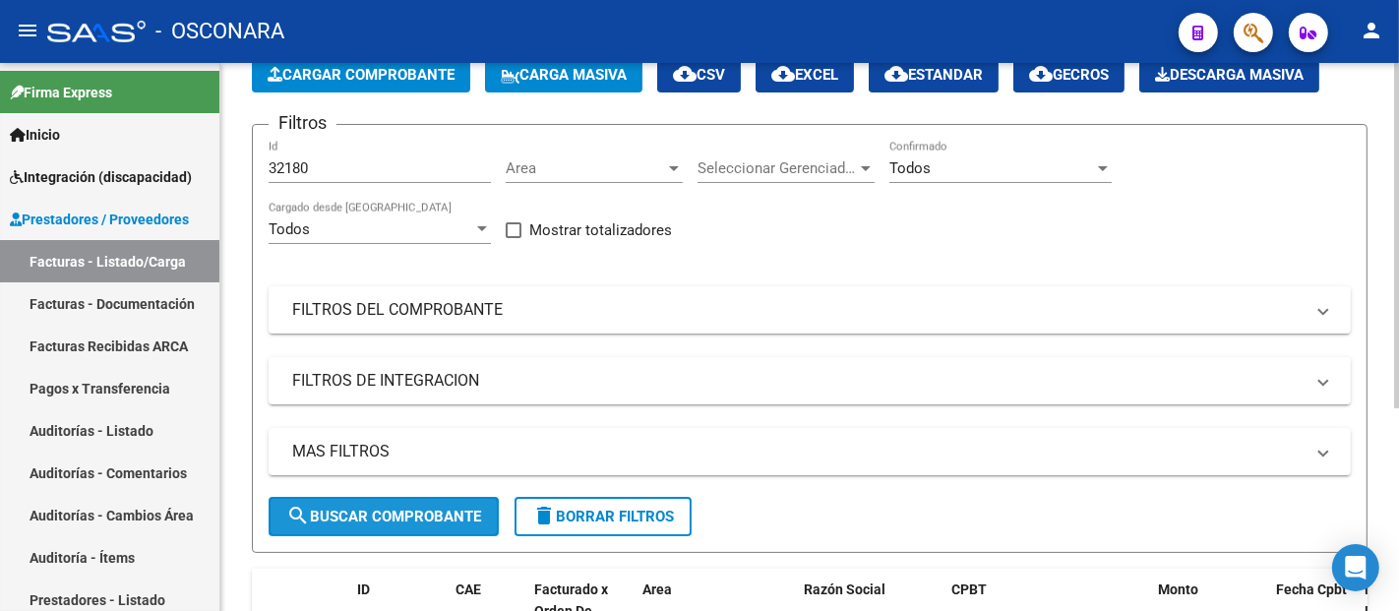
click at [397, 503] on button "search Buscar Comprobante" at bounding box center [384, 516] width 230 height 39
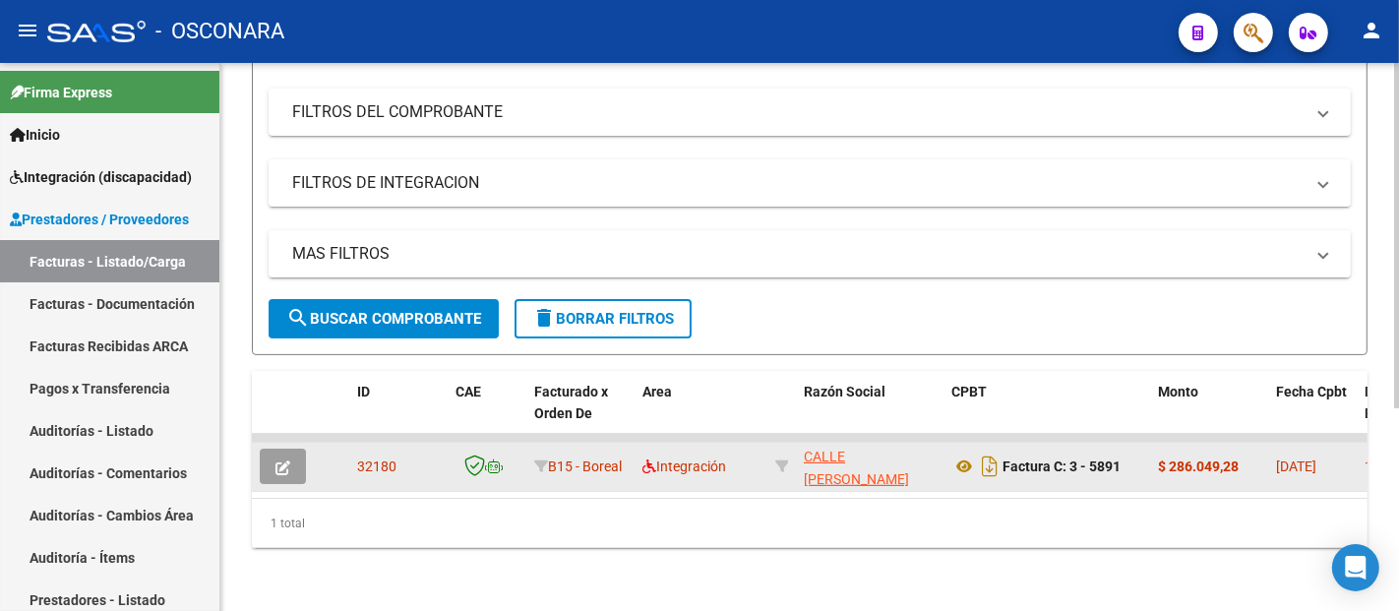
scroll to position [321, 0]
click at [283, 461] on icon "button" at bounding box center [283, 468] width 15 height 15
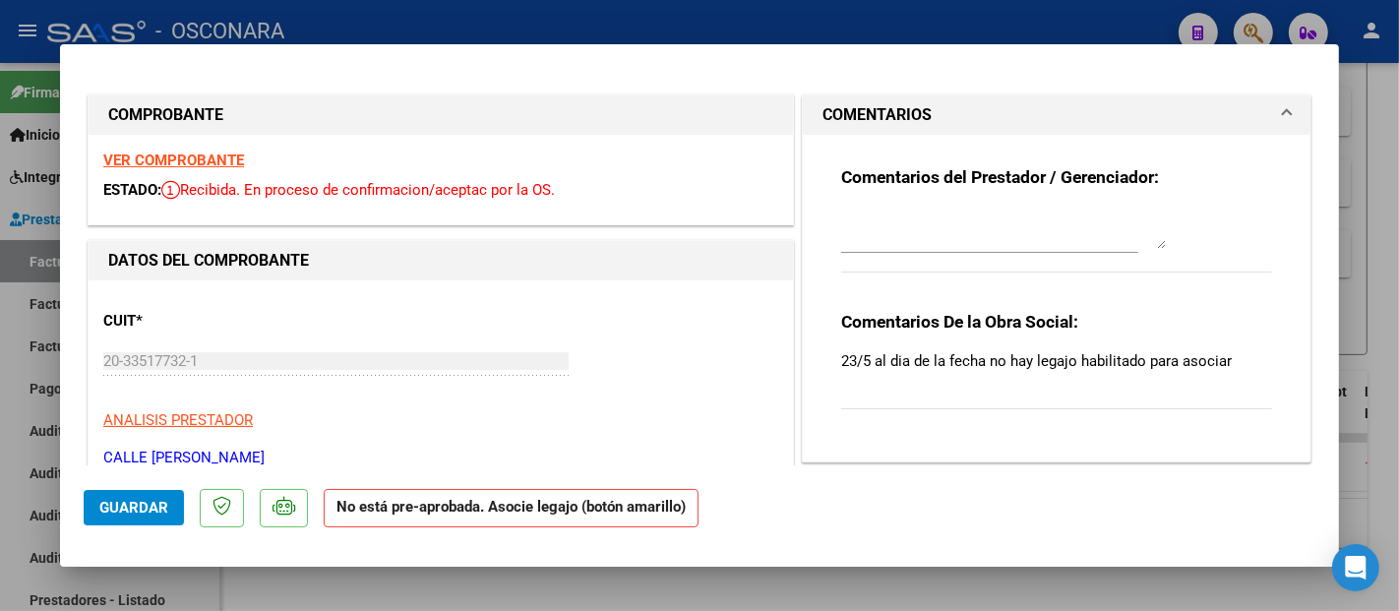
click at [218, 166] on strong "VER COMPROBANTE" at bounding box center [173, 161] width 141 height 18
type input "$ 0,00"
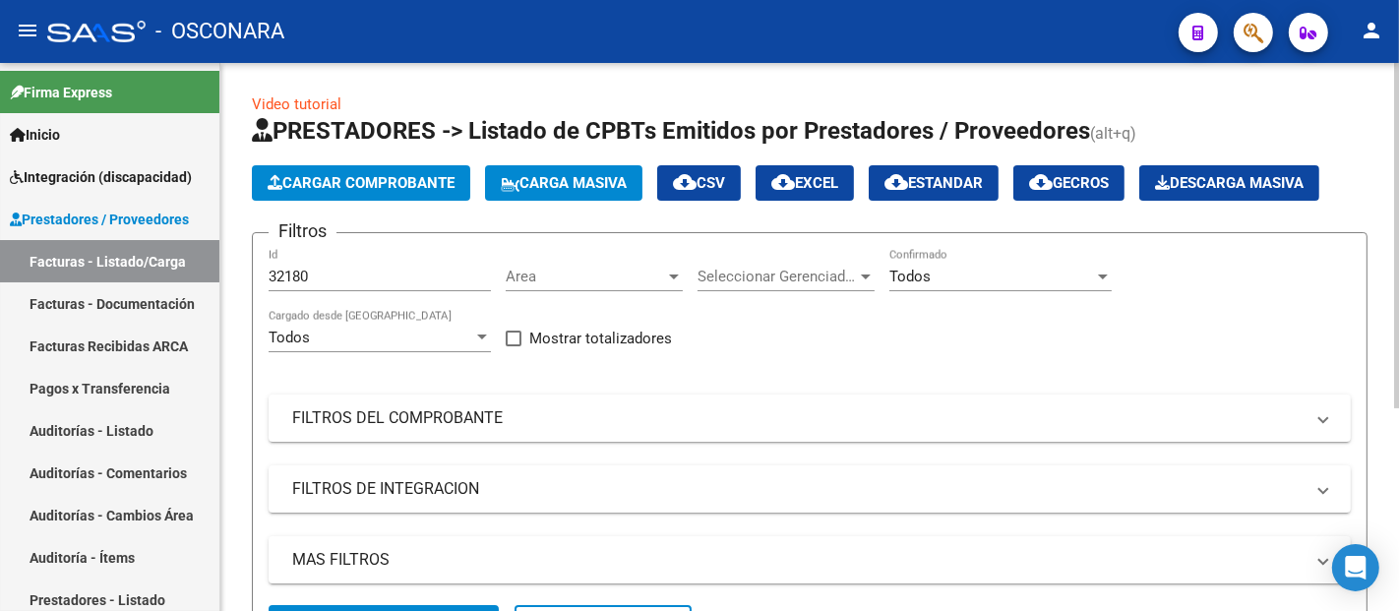
scroll to position [0, 0]
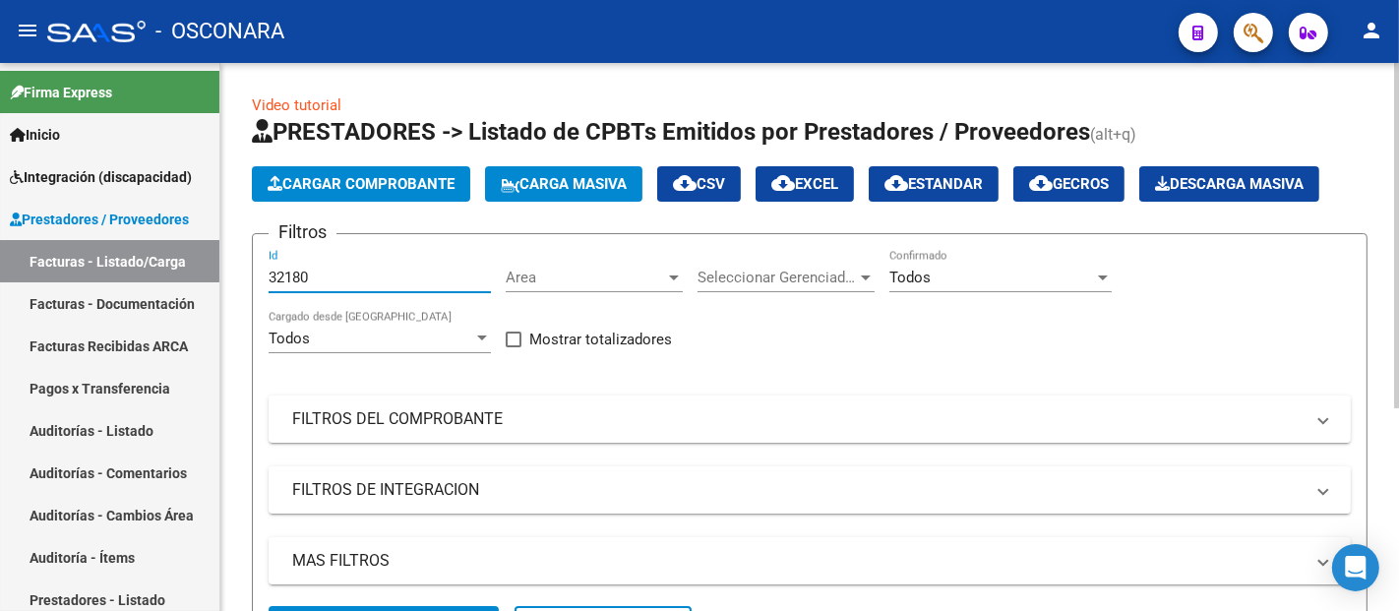
drag, startPoint x: 325, startPoint y: 274, endPoint x: 231, endPoint y: 277, distance: 93.5
click at [231, 277] on div "Video tutorial PRESTADORES -> Listado de CPBTs Emitidos por Prestadores / Prove…" at bounding box center [809, 490] width 1179 height 855
paste input "92"
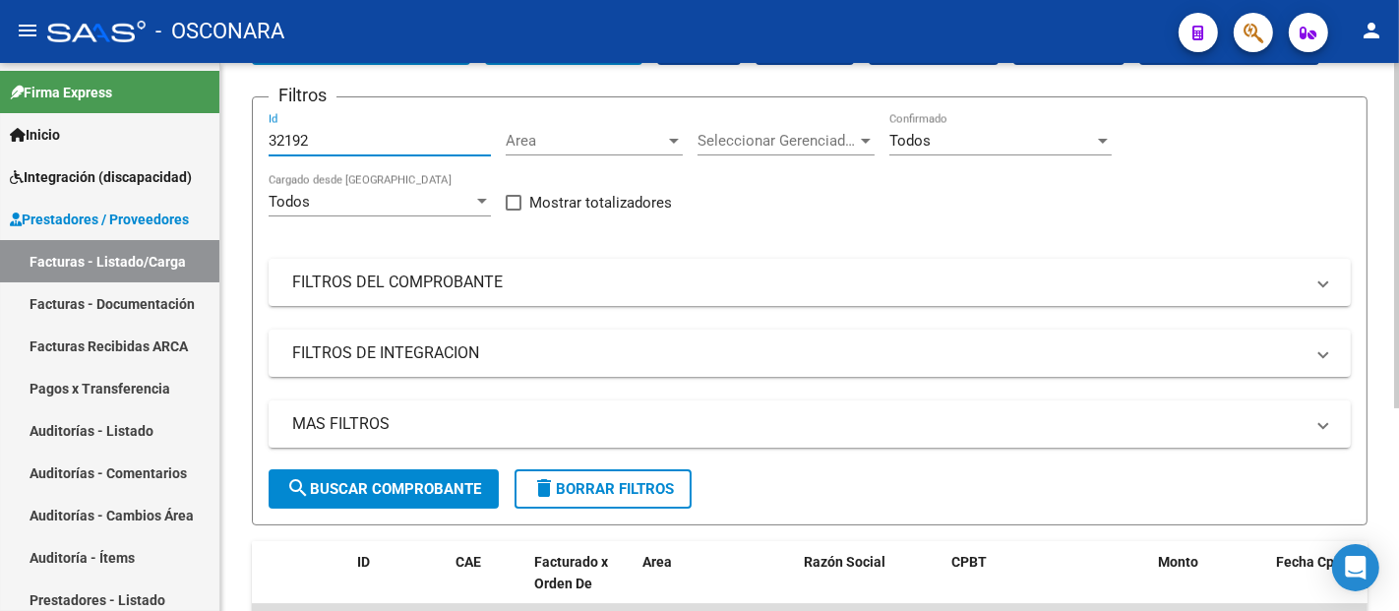
scroll to position [218, 0]
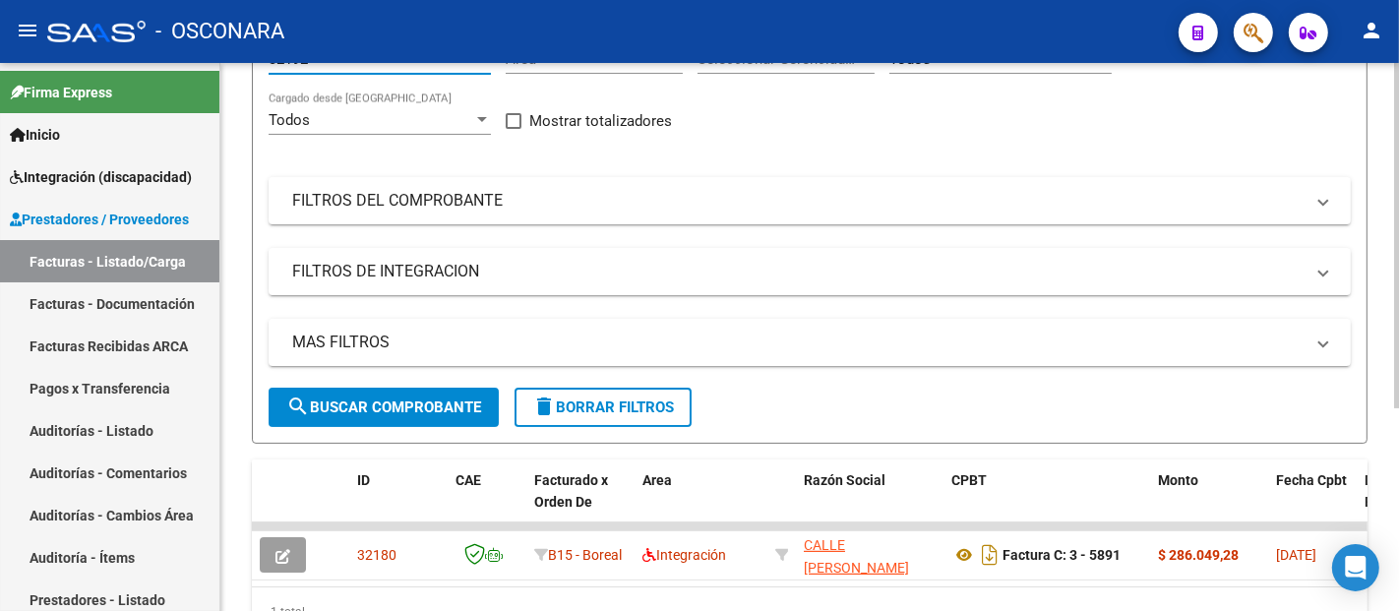
type input "32192"
click at [357, 395] on button "search Buscar Comprobante" at bounding box center [384, 407] width 230 height 39
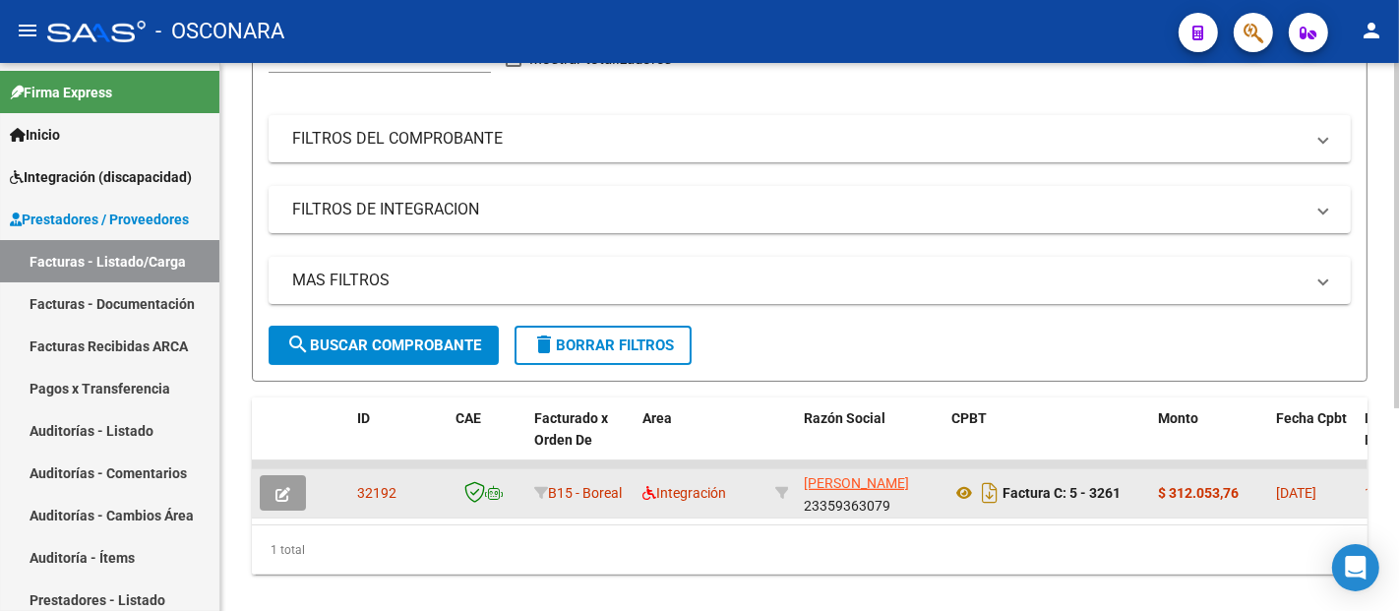
scroll to position [321, 0]
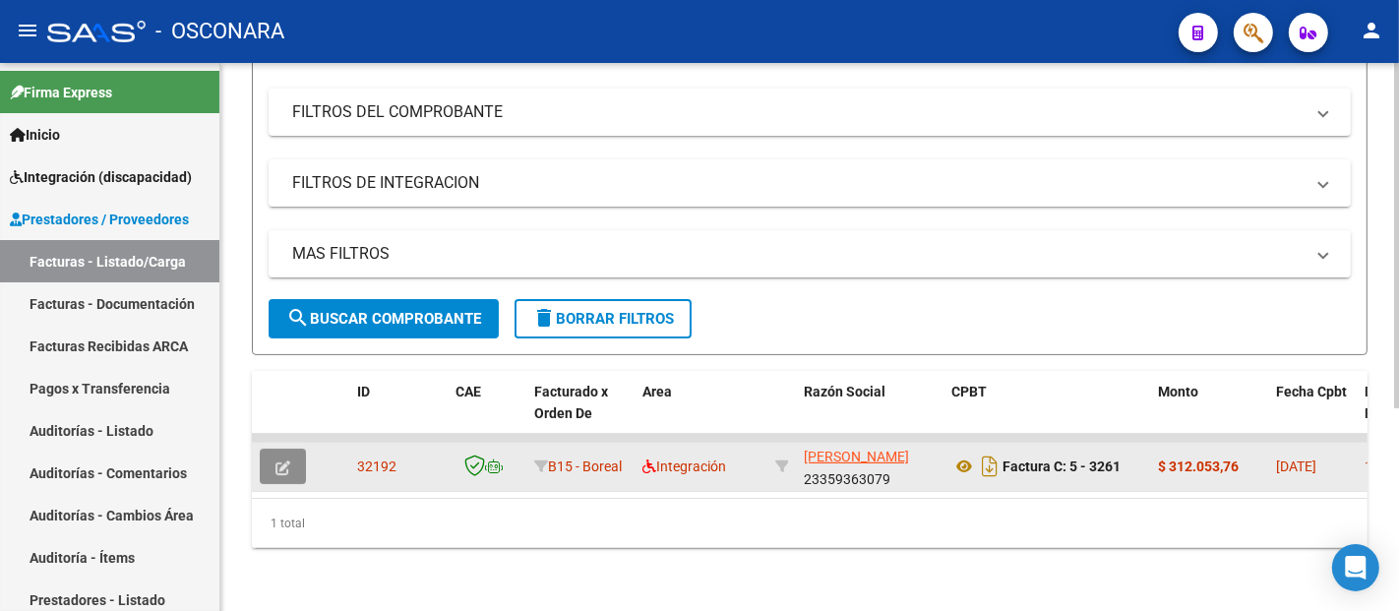
click at [286, 461] on icon "button" at bounding box center [283, 468] width 15 height 15
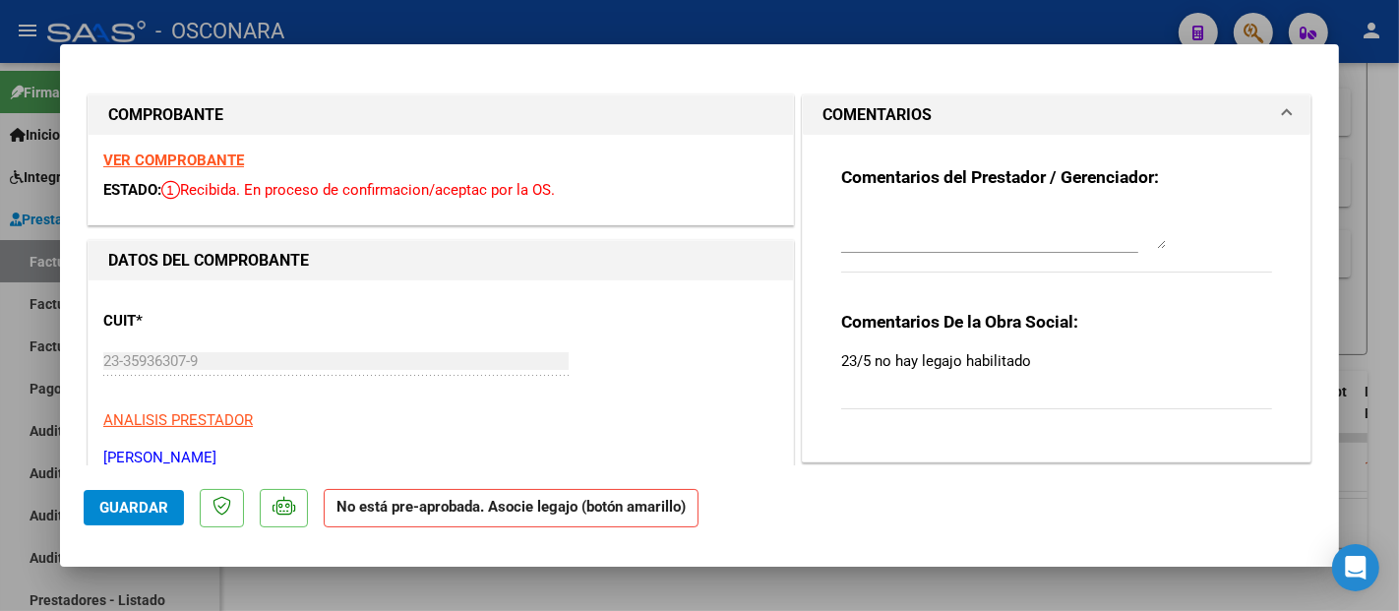
click at [219, 154] on strong "VER COMPROBANTE" at bounding box center [173, 161] width 141 height 18
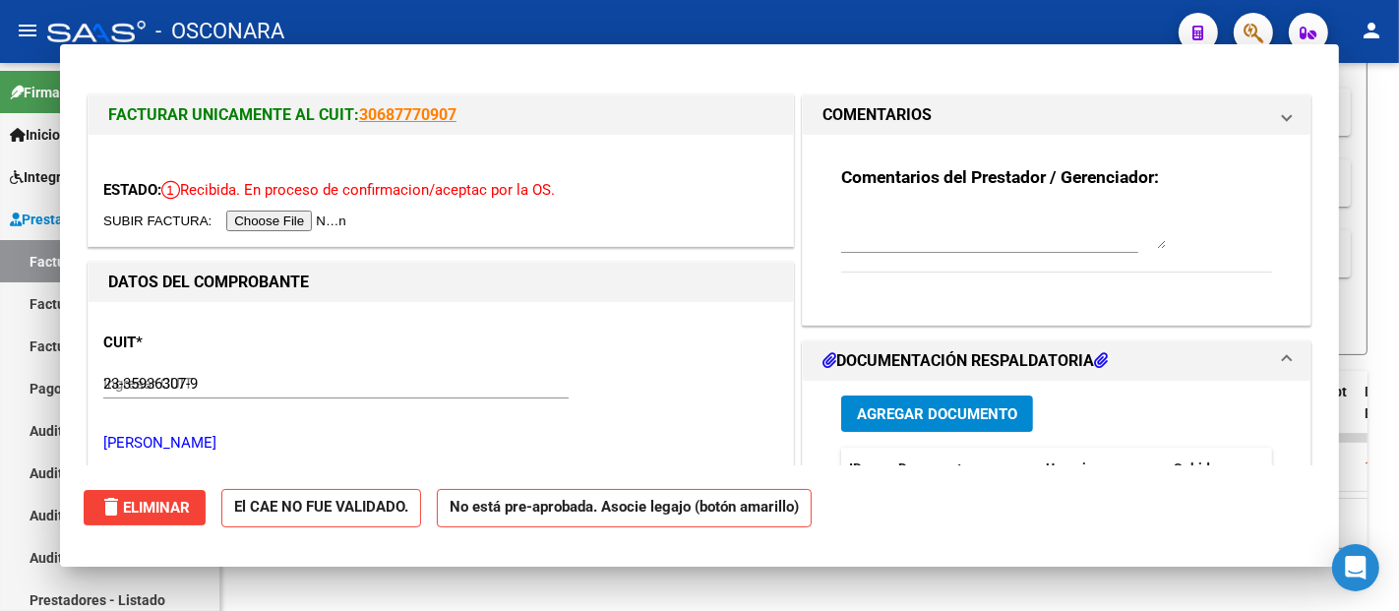
type input "$ 0,00"
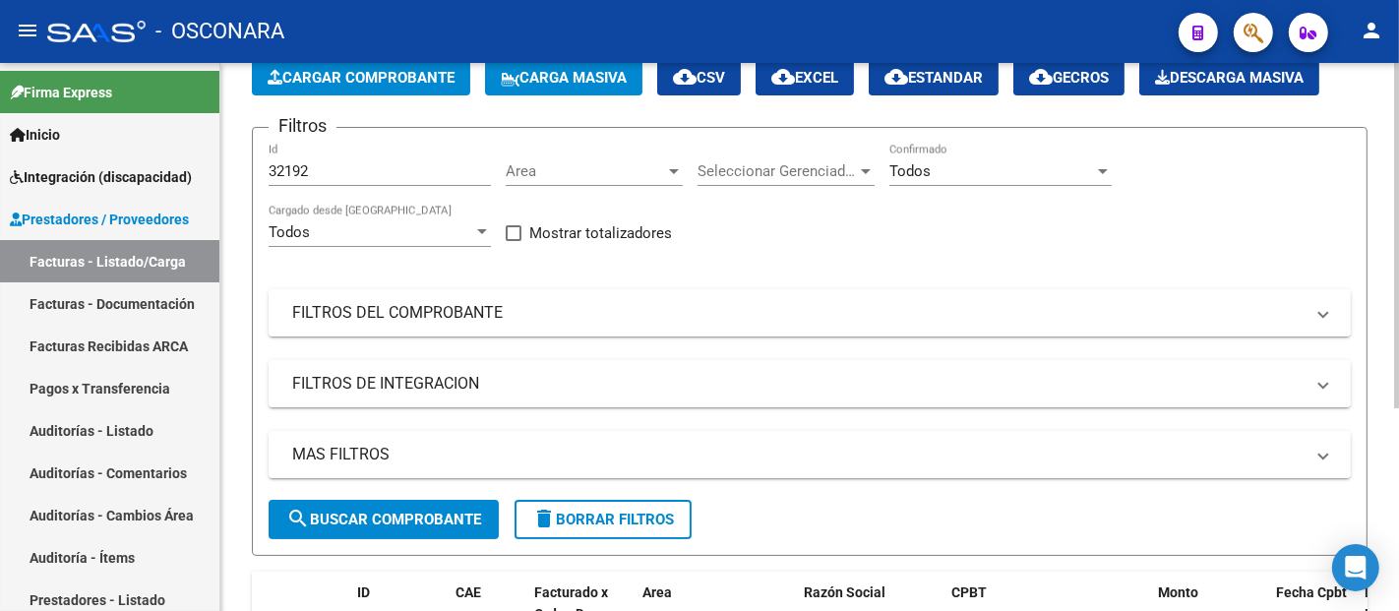
scroll to position [102, 0]
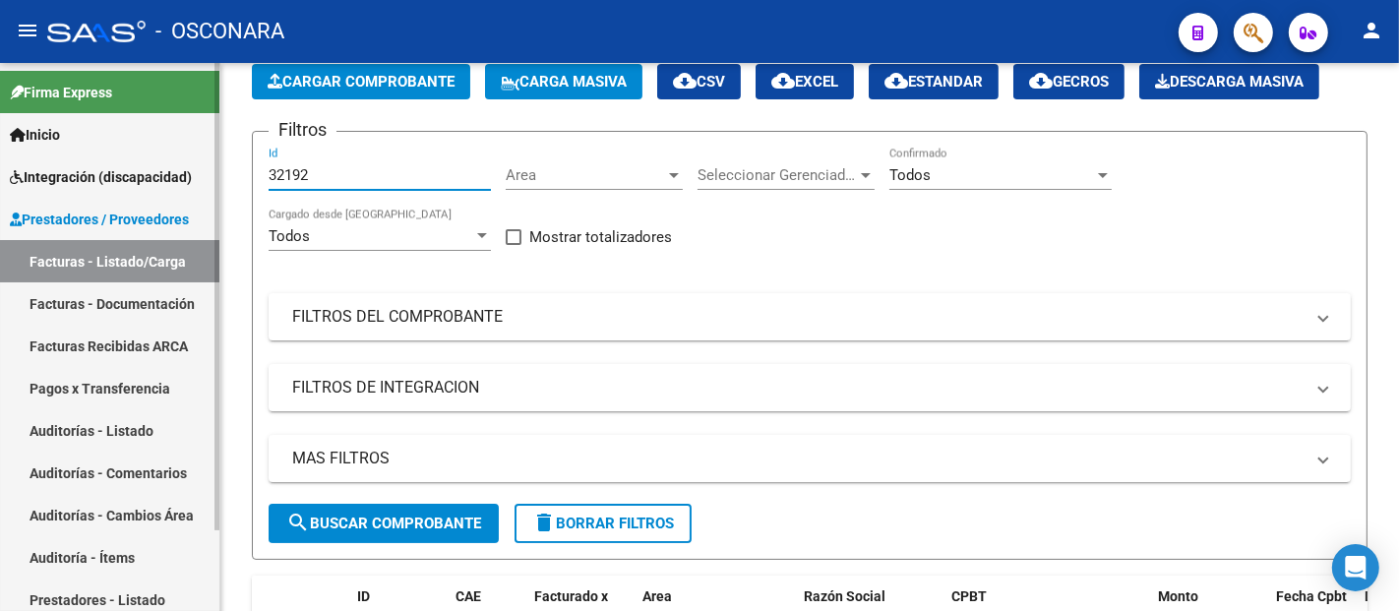
drag, startPoint x: 331, startPoint y: 178, endPoint x: 213, endPoint y: 167, distance: 118.6
click at [213, 167] on mat-sidenav-container "Firma Express Inicio Instructivos Contacto OS Integración (discapacidad) Certif…" at bounding box center [699, 337] width 1399 height 548
paste input "76"
click at [410, 518] on span "search Buscar Comprobante" at bounding box center [383, 524] width 195 height 18
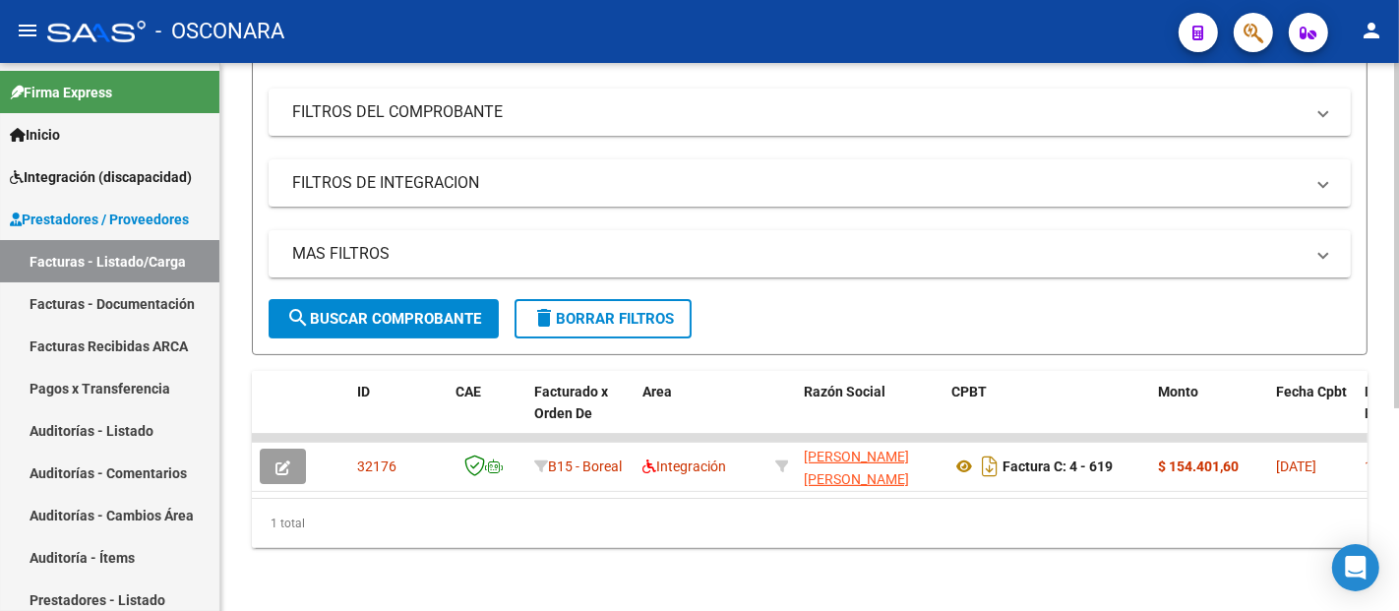
scroll to position [321, 0]
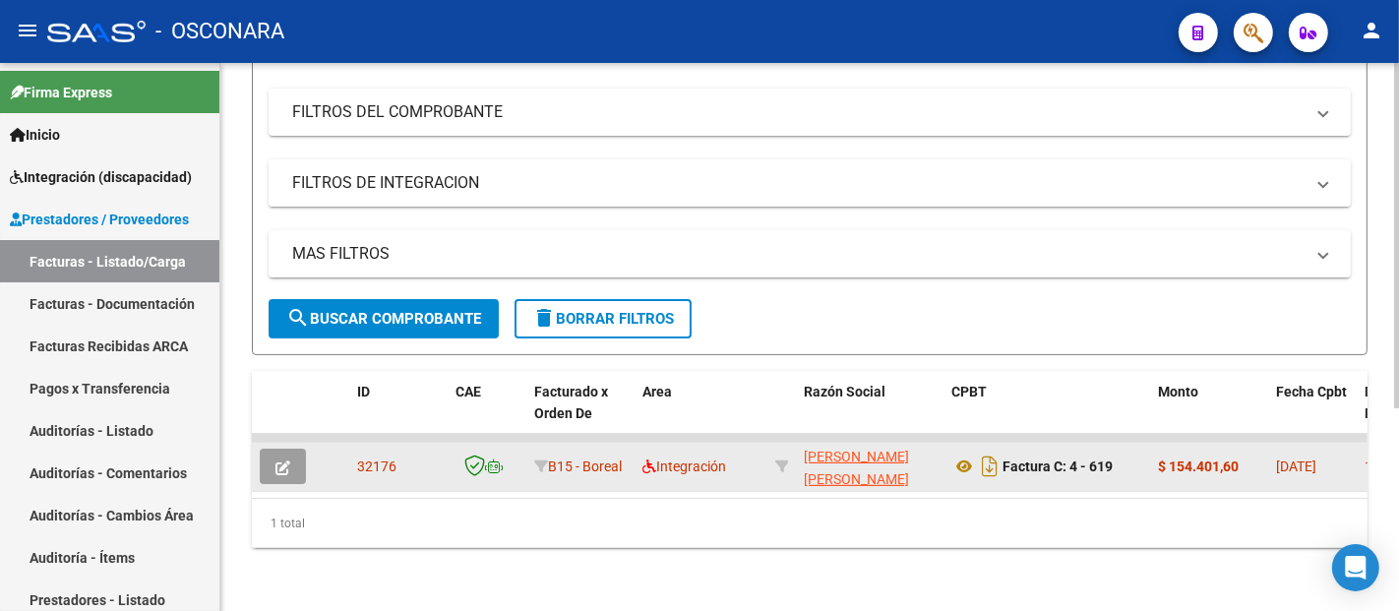
click at [291, 458] on button "button" at bounding box center [283, 466] width 46 height 35
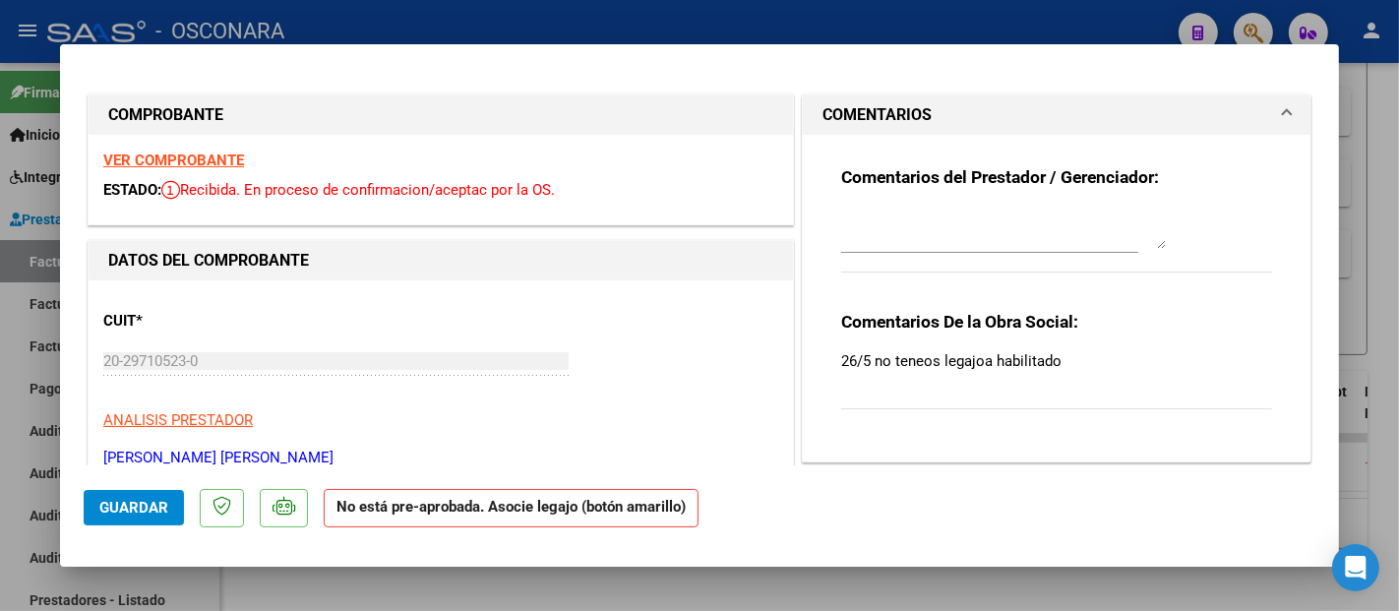
click at [206, 168] on strong "VER COMPROBANTE" at bounding box center [173, 161] width 141 height 18
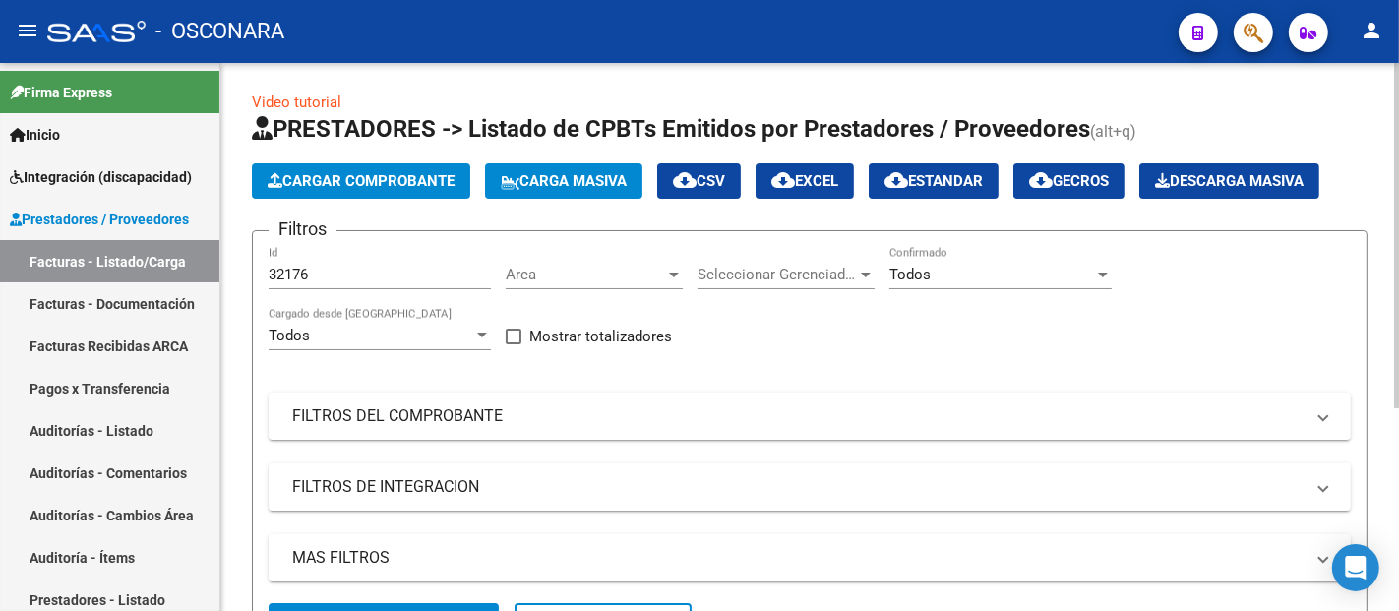
scroll to position [0, 0]
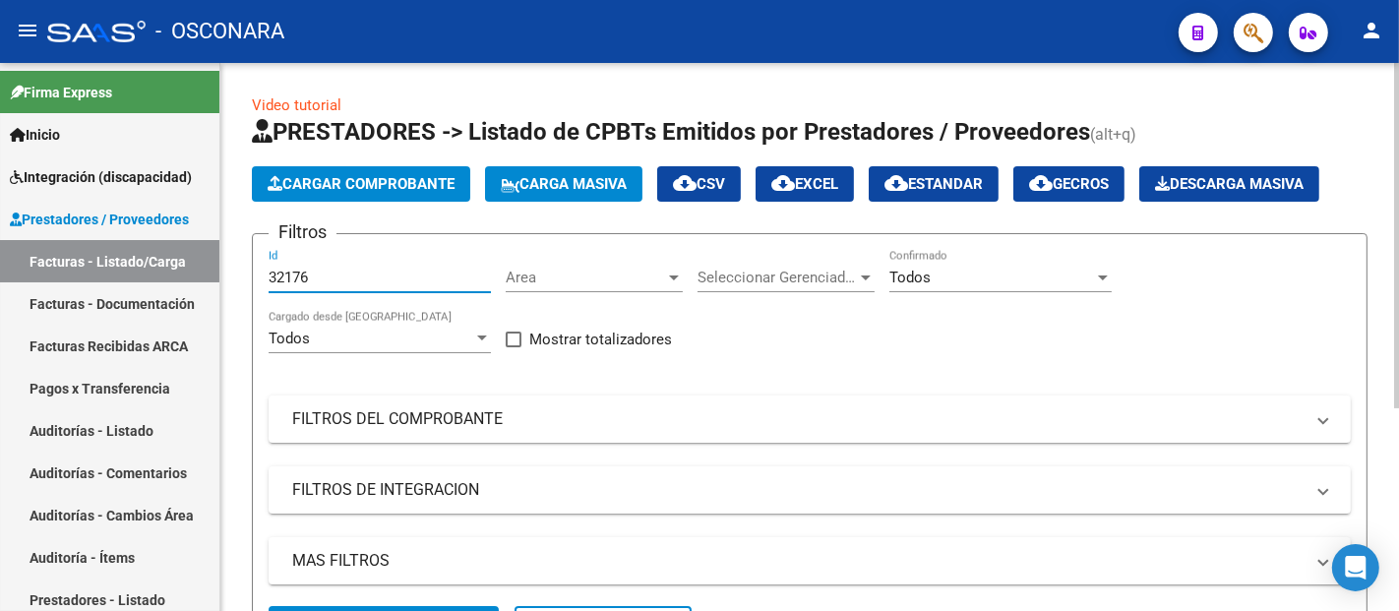
drag, startPoint x: 318, startPoint y: 274, endPoint x: 248, endPoint y: 291, distance: 72.1
click at [249, 290] on div "Video tutorial PRESTADORES -> Listado de CPBTs Emitidos por Prestadores / Prove…" at bounding box center [809, 490] width 1179 height 855
paste input "1805"
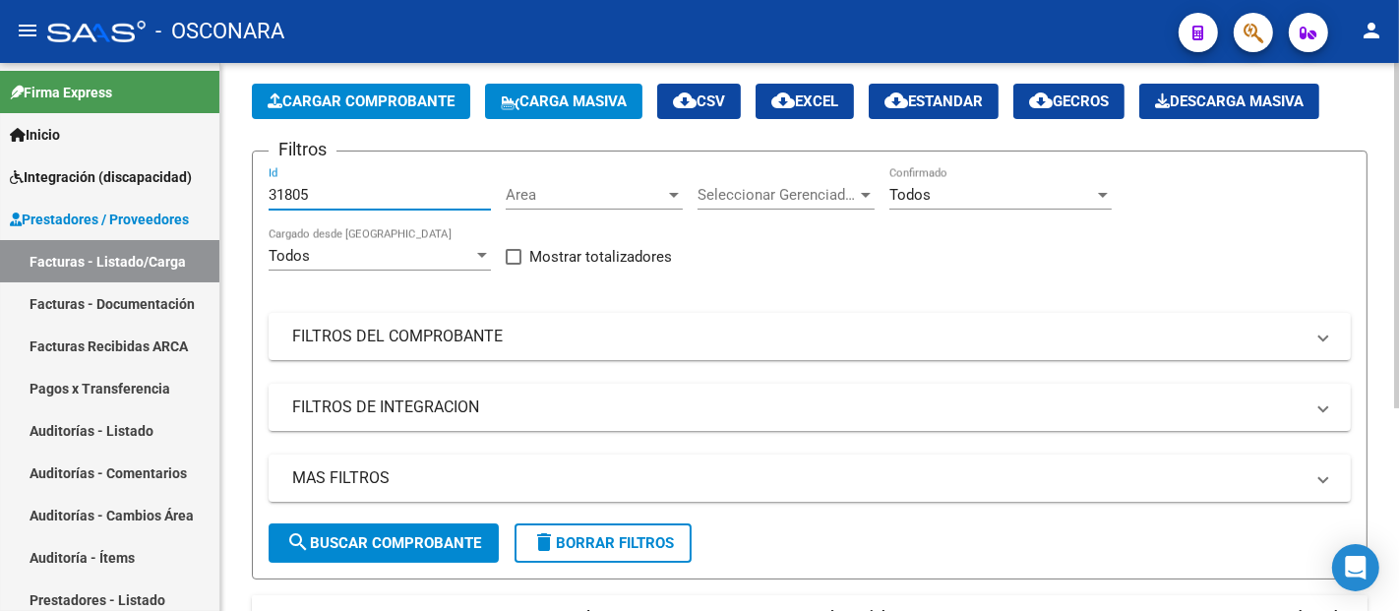
scroll to position [321, 0]
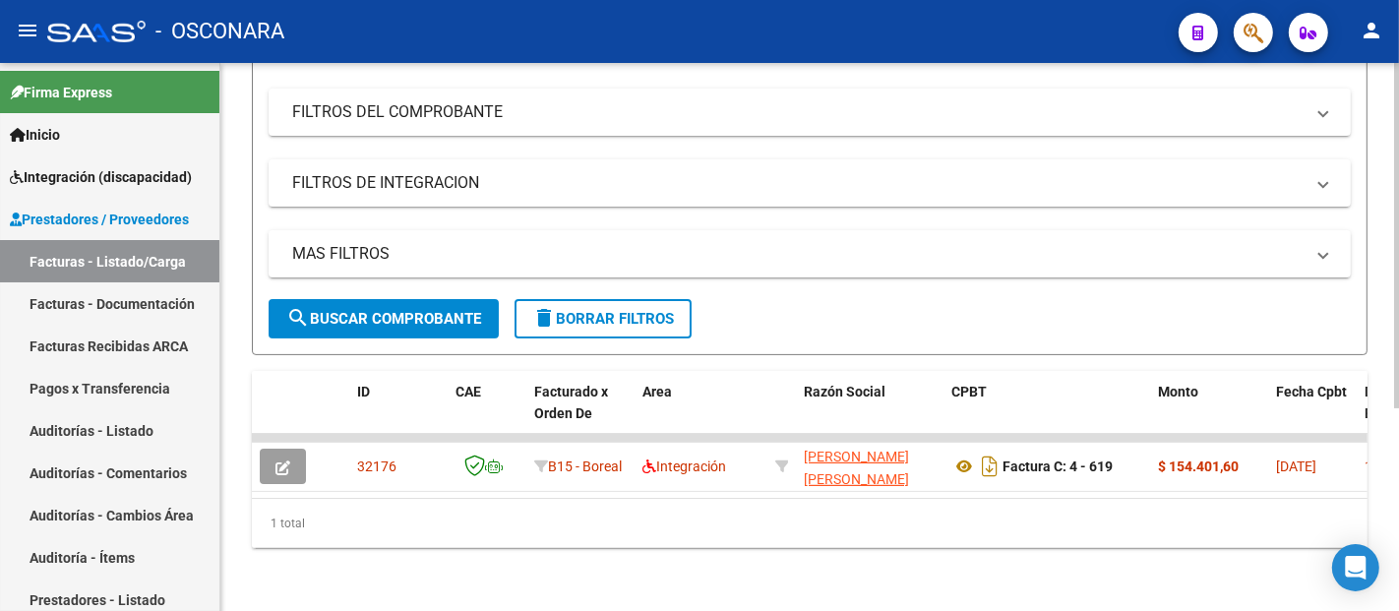
type input "31805"
click at [378, 312] on button "search Buscar Comprobante" at bounding box center [384, 318] width 230 height 39
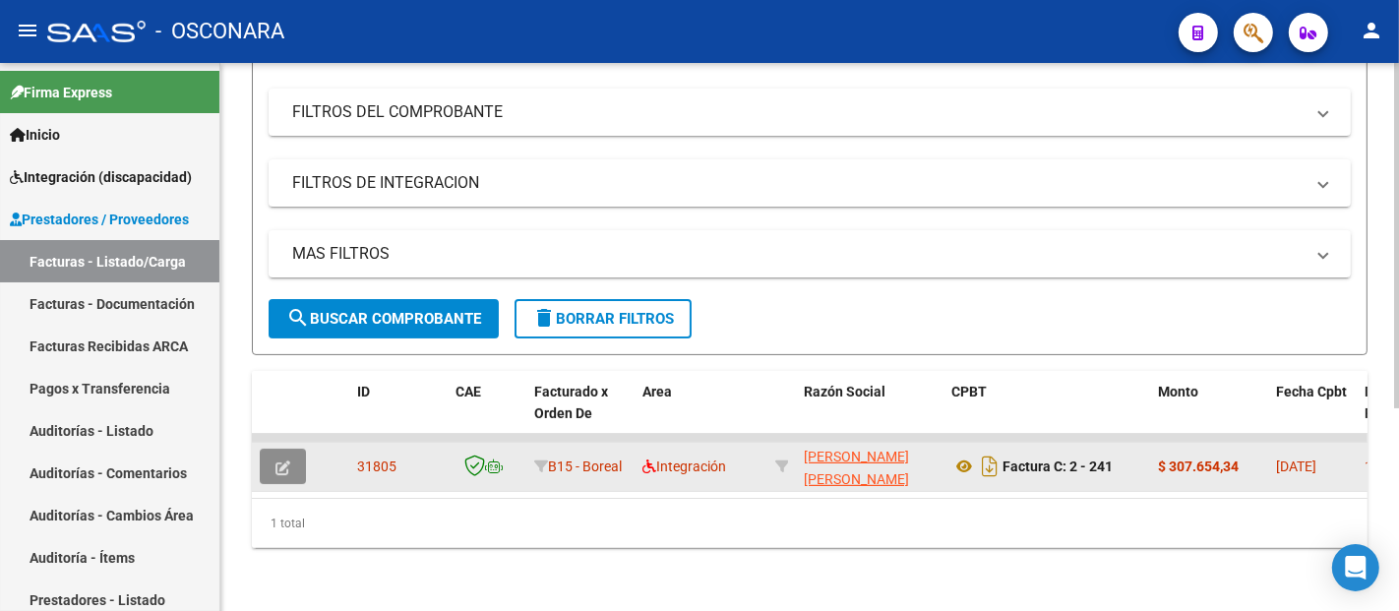
click at [282, 461] on icon "button" at bounding box center [283, 468] width 15 height 15
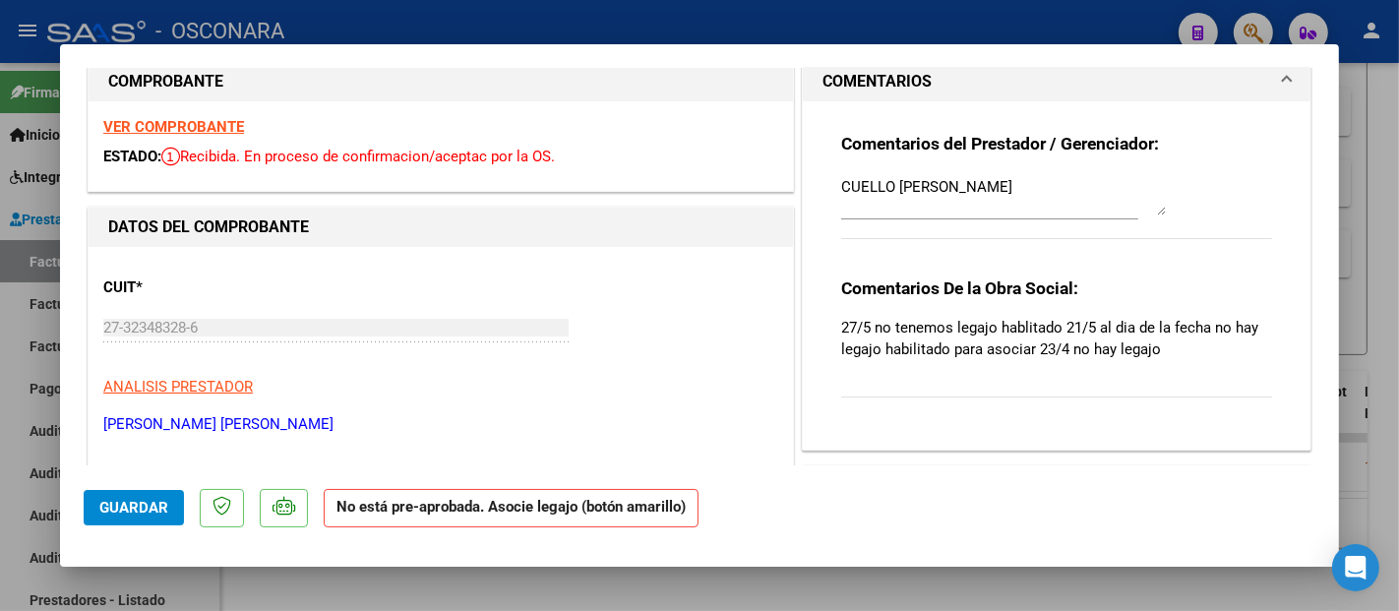
scroll to position [0, 0]
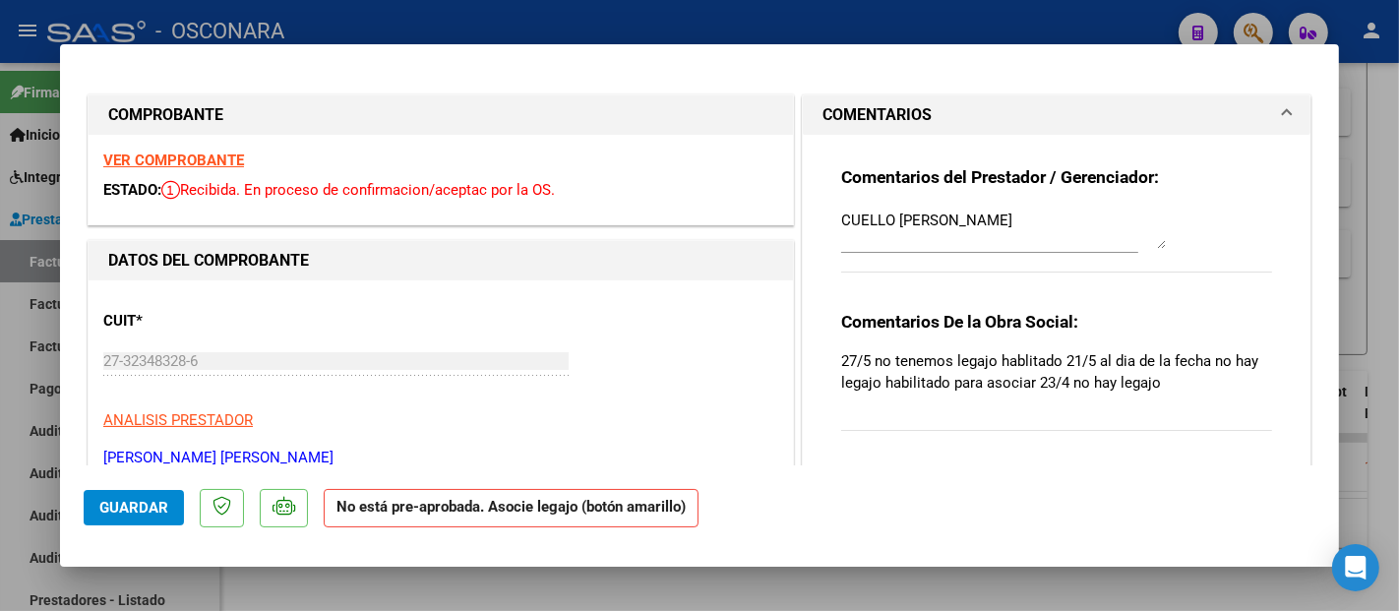
type input "$ 0,00"
